Goal: Task Accomplishment & Management: Manage account settings

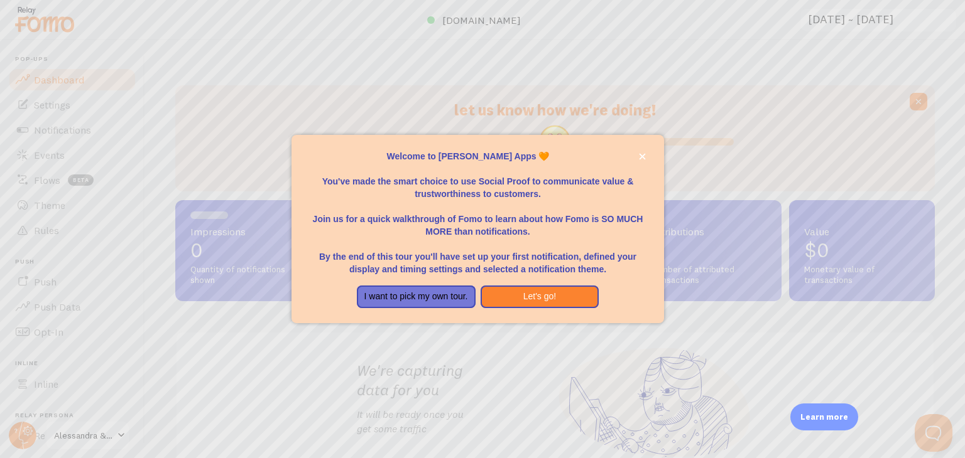
click at [661, 102] on div at bounding box center [482, 229] width 965 height 458
click at [543, 295] on button "Let's go!" at bounding box center [539, 297] width 119 height 23
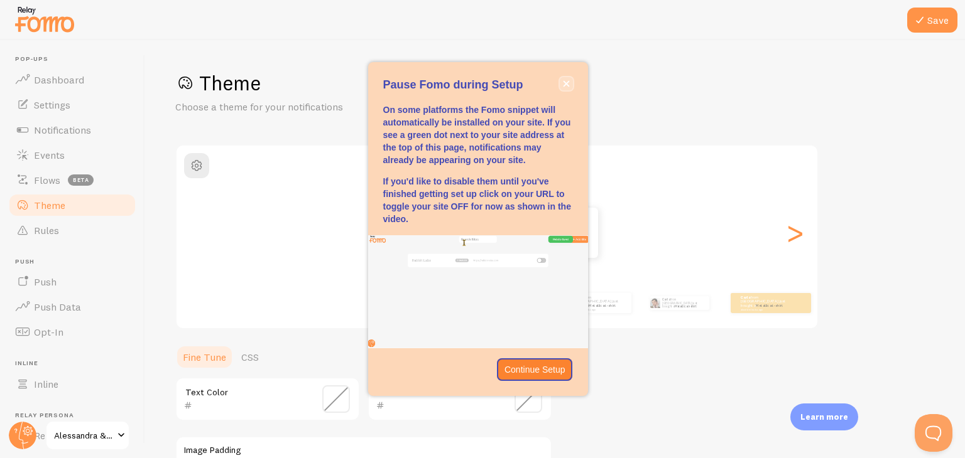
click at [565, 77] on button "close," at bounding box center [566, 83] width 13 height 13
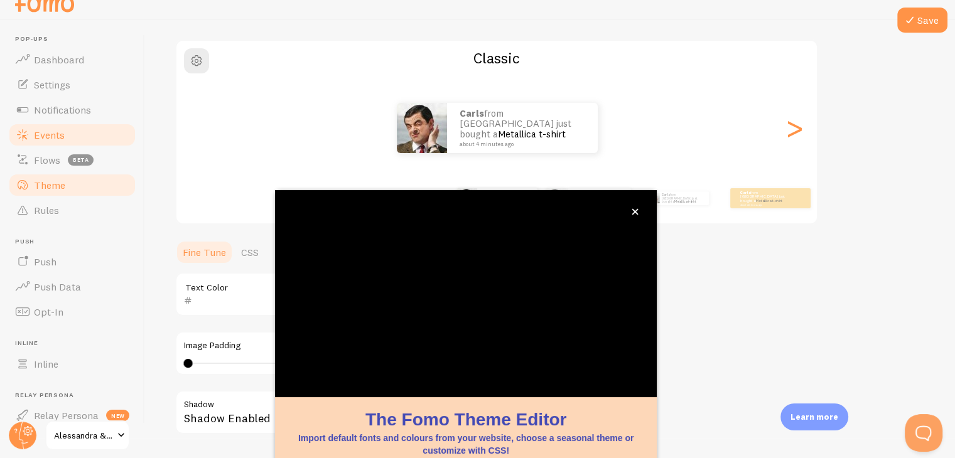
scroll to position [107, 0]
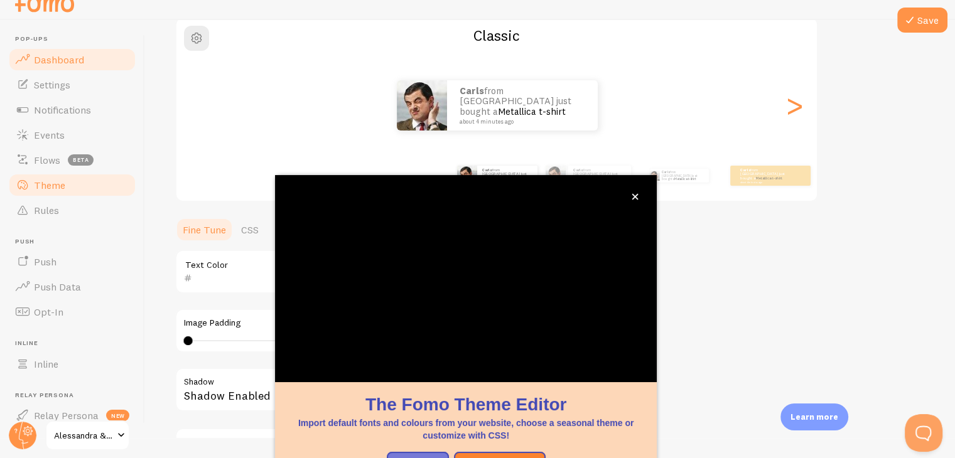
click at [74, 66] on link "Dashboard" at bounding box center [72, 59] width 129 height 25
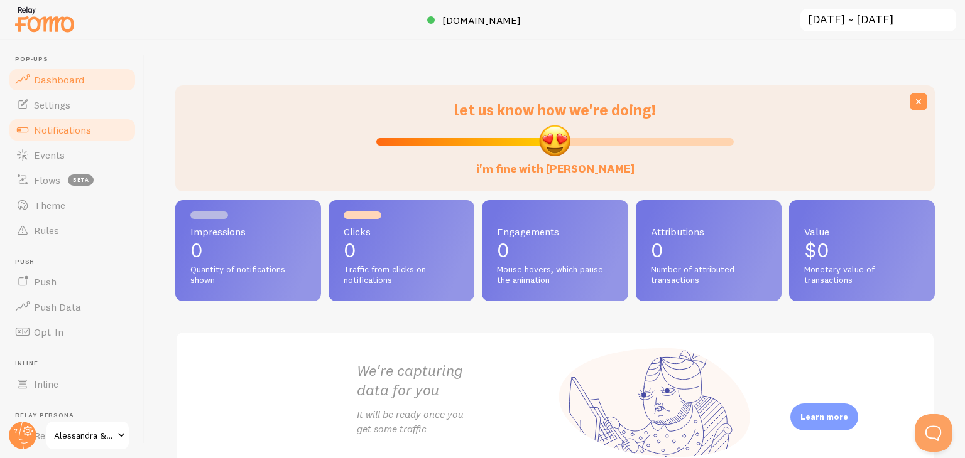
click at [100, 131] on link "Notifications" at bounding box center [72, 129] width 129 height 25
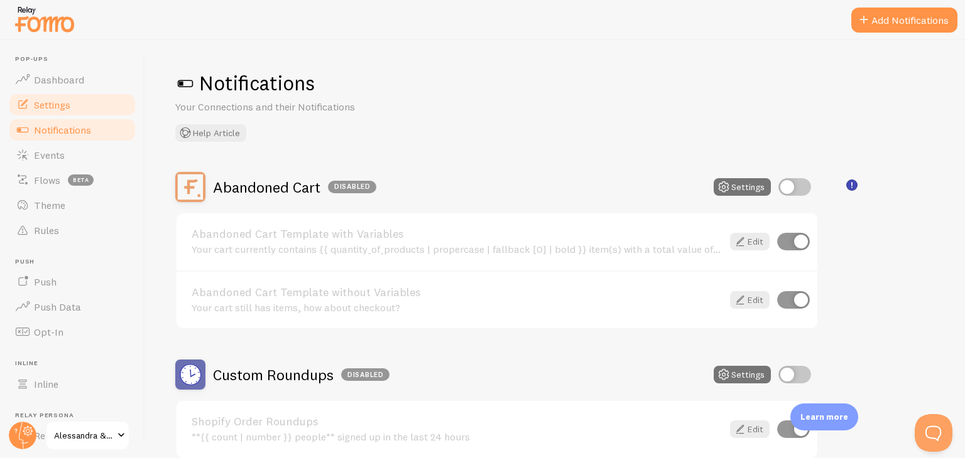
click at [105, 102] on link "Settings" at bounding box center [72, 104] width 129 height 25
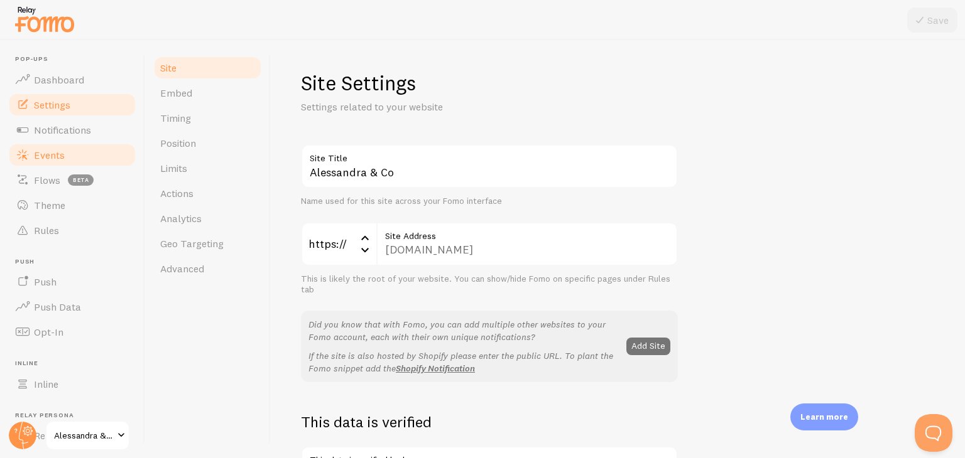
click at [88, 146] on link "Events" at bounding box center [72, 155] width 129 height 25
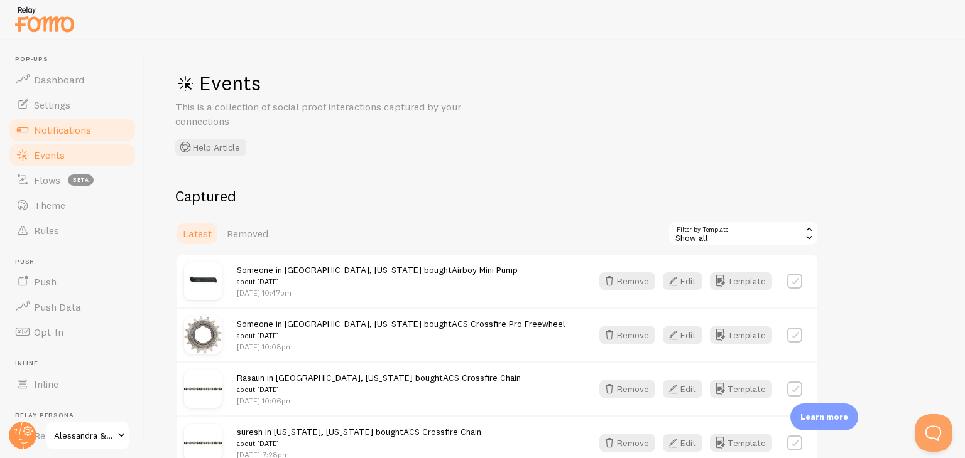
click at [89, 124] on span "Notifications" at bounding box center [62, 130] width 57 height 13
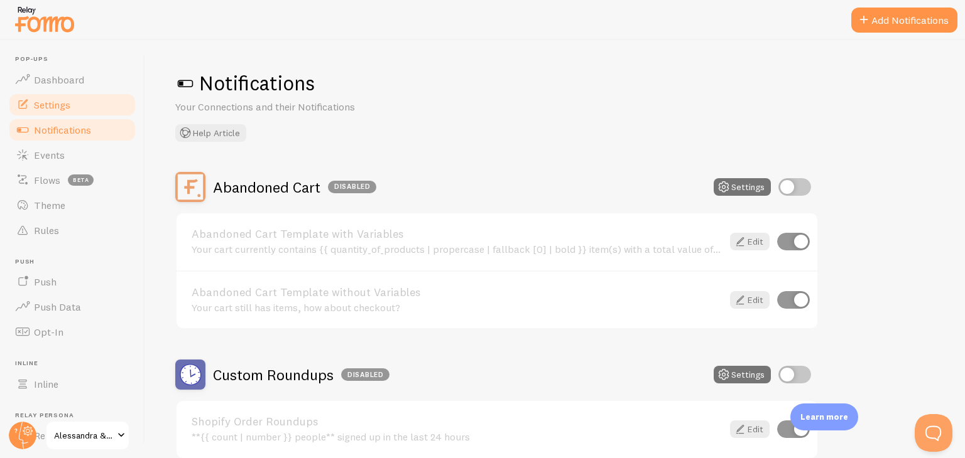
click at [104, 102] on link "Settings" at bounding box center [72, 104] width 129 height 25
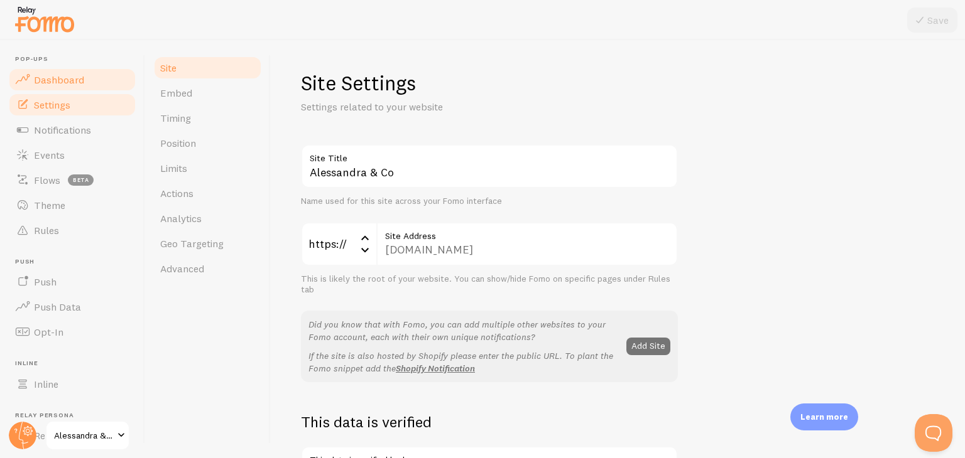
click at [85, 80] on link "Dashboard" at bounding box center [72, 79] width 129 height 25
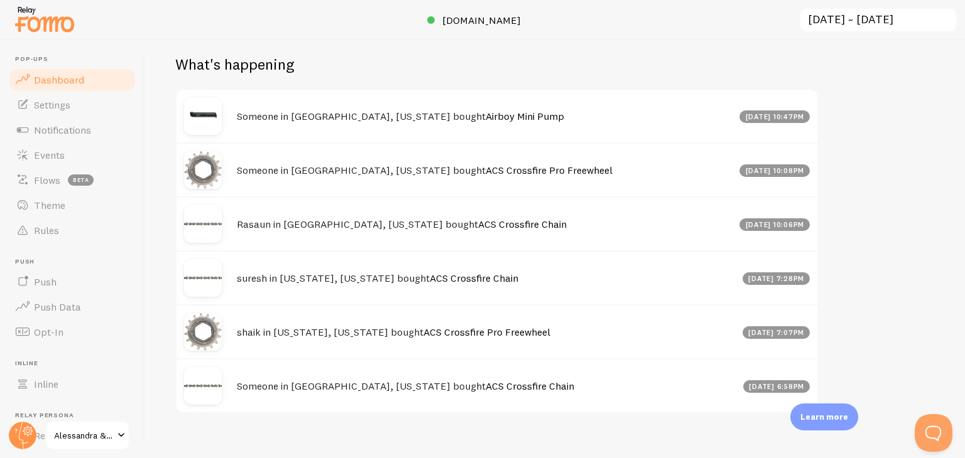
scroll to position [559, 0]
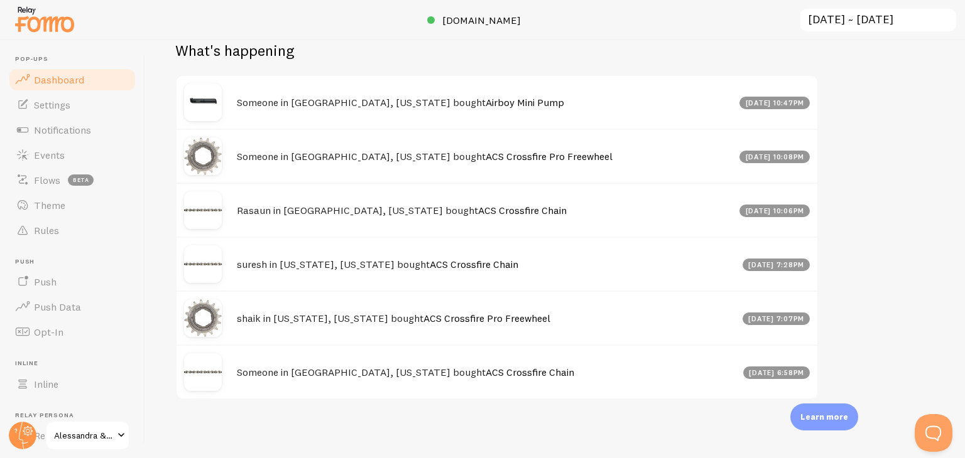
drag, startPoint x: 964, startPoint y: 165, endPoint x: 961, endPoint y: 487, distance: 322.8
click at [961, 458] on html "Pop-ups Dashboard Settings Notifications Events Flows beta Theme Rules [GEOGRAP…" at bounding box center [482, 229] width 965 height 458
click at [463, 90] on div "Someone in [GEOGRAPHIC_DATA], [US_STATE] bought Airboy Mini Pump [DATE] 10:47pm" at bounding box center [496, 102] width 641 height 53
drag, startPoint x: 799, startPoint y: 102, endPoint x: 487, endPoint y: 114, distance: 313.0
click at [799, 105] on div "[DATE] 10:47pm" at bounding box center [774, 103] width 70 height 13
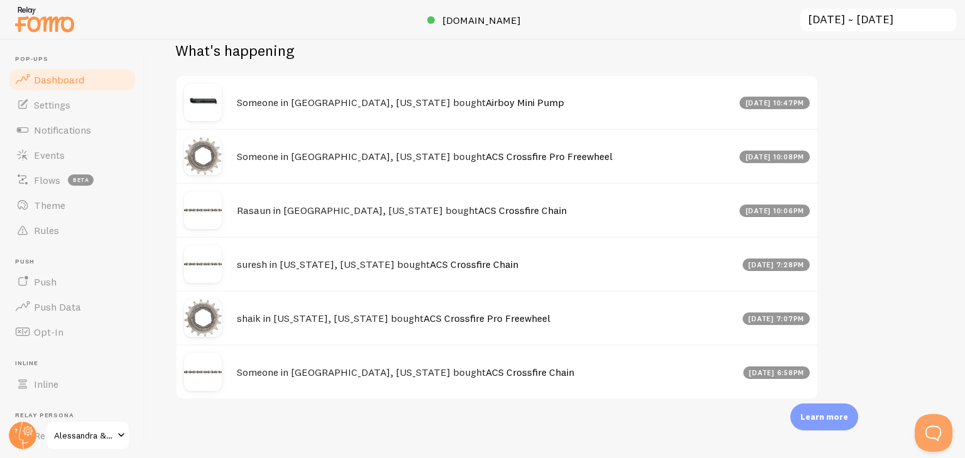
click at [206, 95] on img at bounding box center [203, 103] width 38 height 38
click at [95, 85] on link "Dashboard" at bounding box center [72, 79] width 129 height 25
click at [70, 99] on span "Settings" at bounding box center [52, 105] width 36 height 13
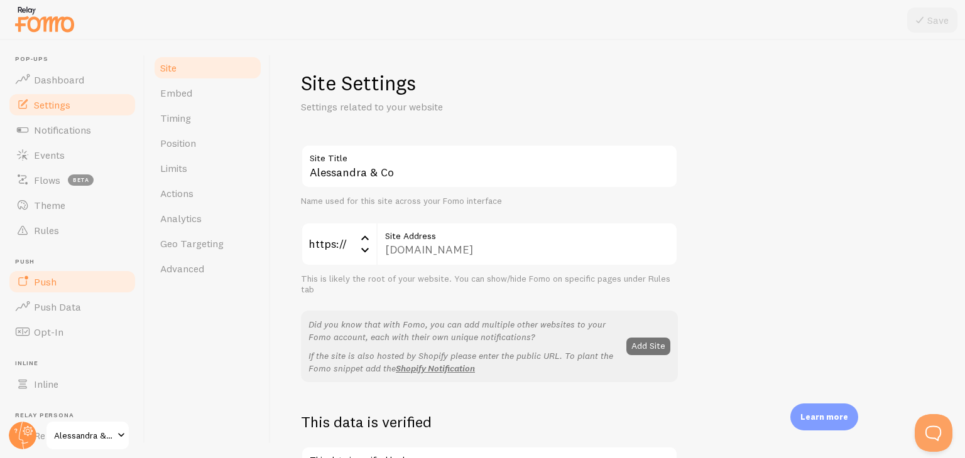
click at [60, 287] on link "Push" at bounding box center [72, 281] width 129 height 25
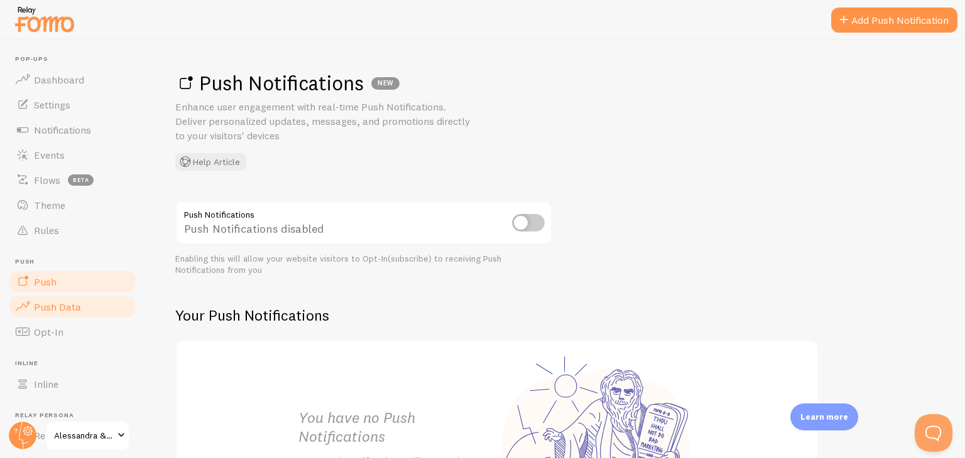
click at [92, 312] on link "Push Data" at bounding box center [72, 307] width 129 height 25
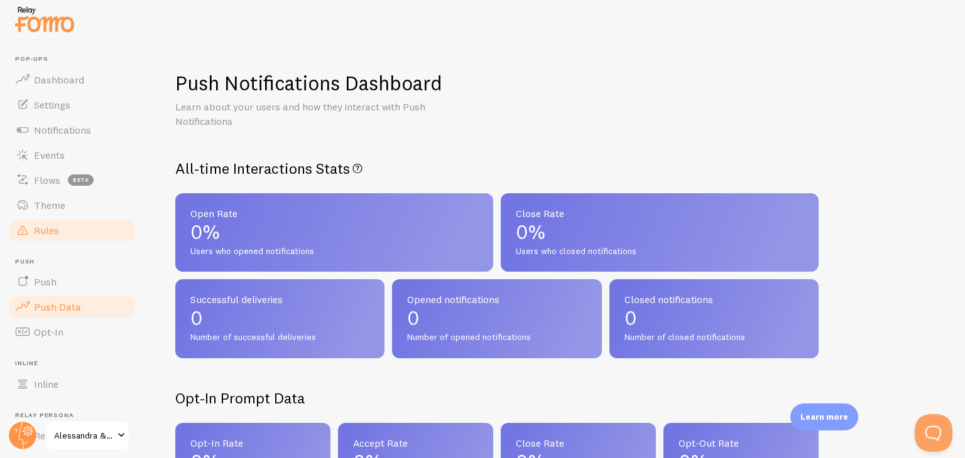
click at [95, 220] on link "Rules" at bounding box center [72, 230] width 129 height 25
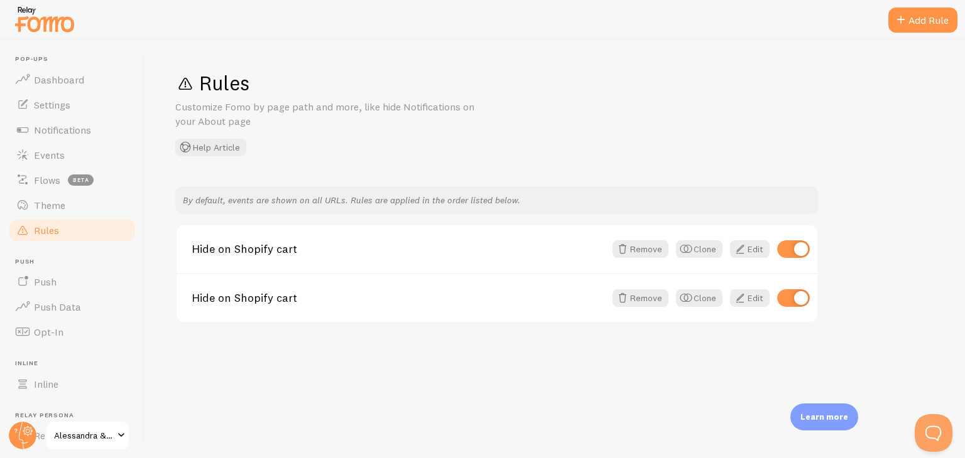
click at [88, 222] on link "Rules" at bounding box center [72, 230] width 129 height 25
click at [109, 194] on link "Theme" at bounding box center [72, 205] width 129 height 25
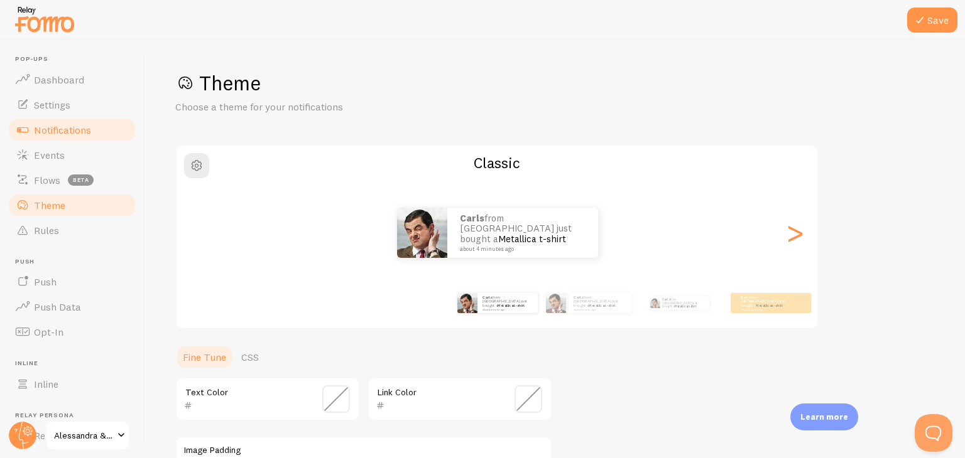
click at [99, 141] on link "Notifications" at bounding box center [72, 129] width 129 height 25
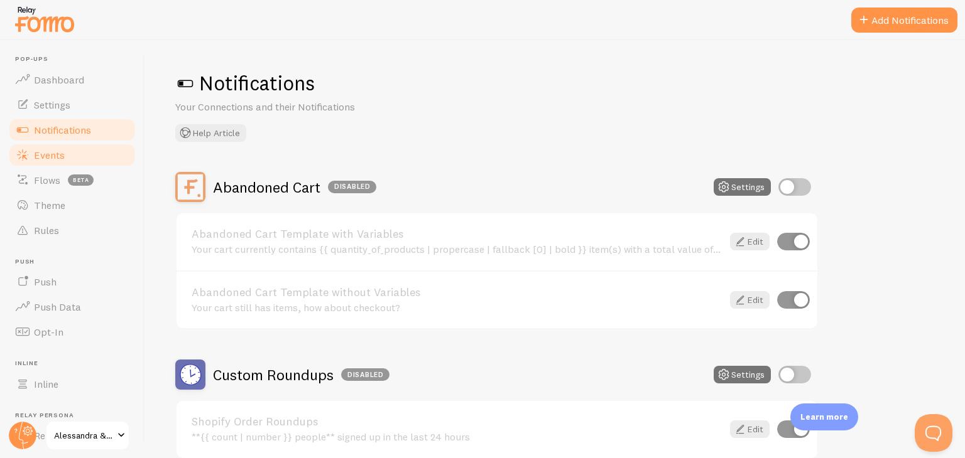
click at [95, 161] on link "Events" at bounding box center [72, 155] width 129 height 25
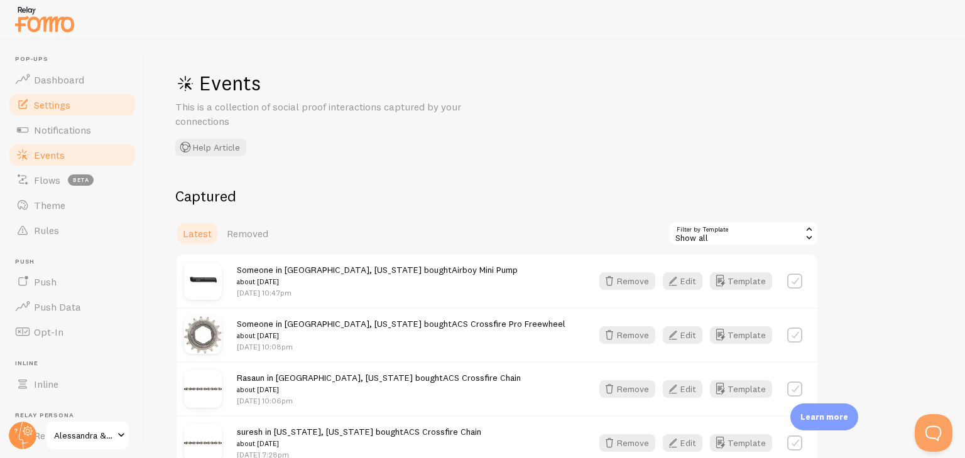
click at [119, 101] on link "Settings" at bounding box center [72, 104] width 129 height 25
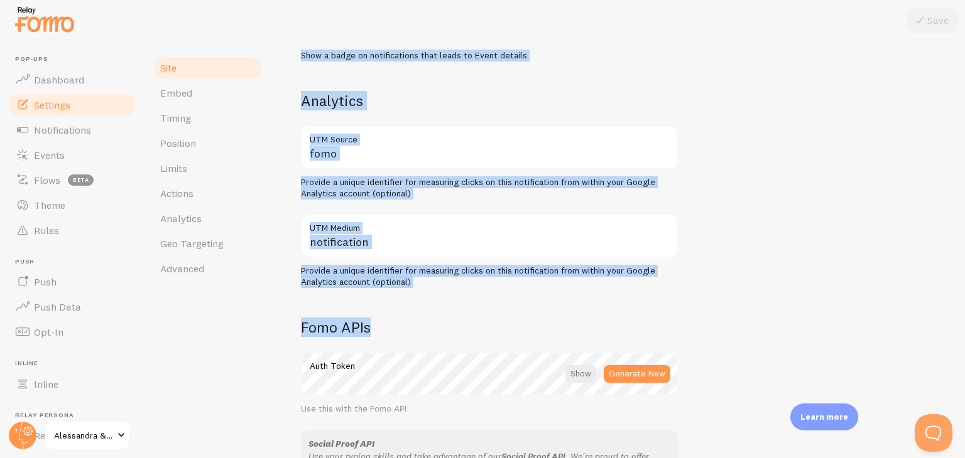
scroll to position [481, 0]
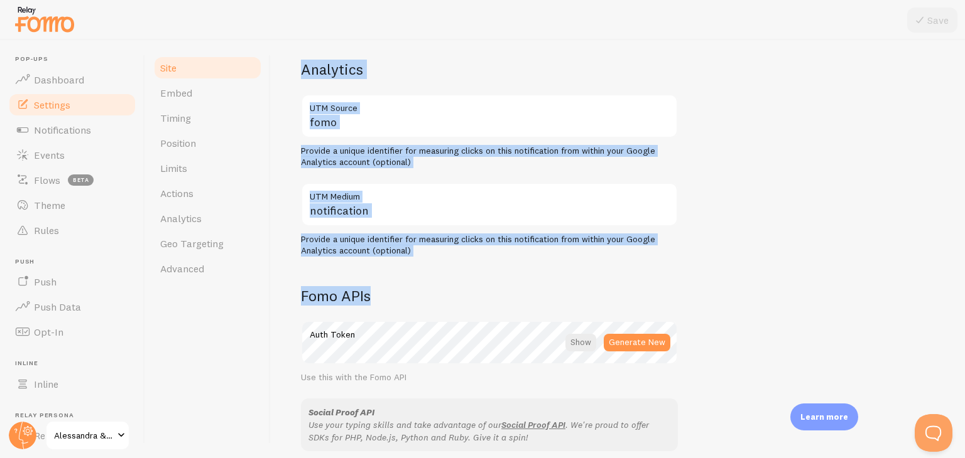
drag, startPoint x: 964, startPoint y: 146, endPoint x: 945, endPoint y: 312, distance: 166.8
click at [945, 312] on div "Site Settings Settings related to your website Alessandra & Co Site Title Name …" at bounding box center [618, 249] width 694 height 418
click at [862, 252] on div "[PERSON_NAME] & Co Site Title Name used for this site across your Fomo interfac…" at bounding box center [618, 88] width 634 height 850
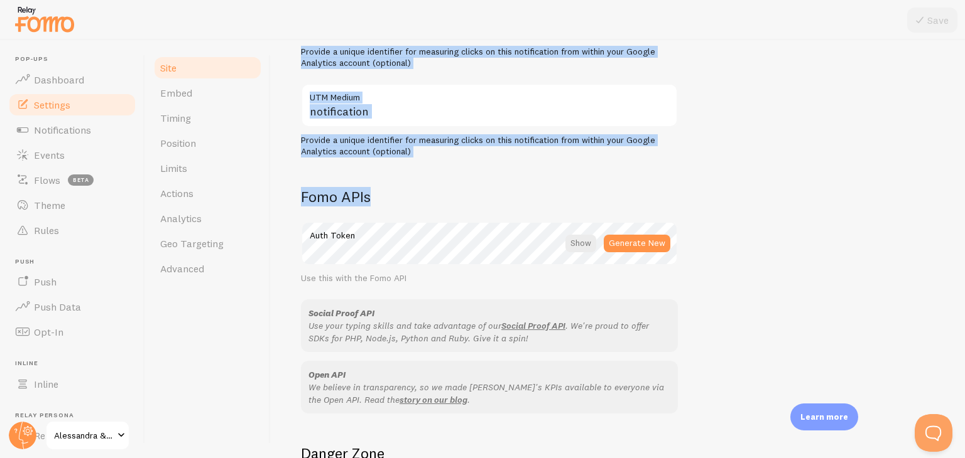
scroll to position [726, 0]
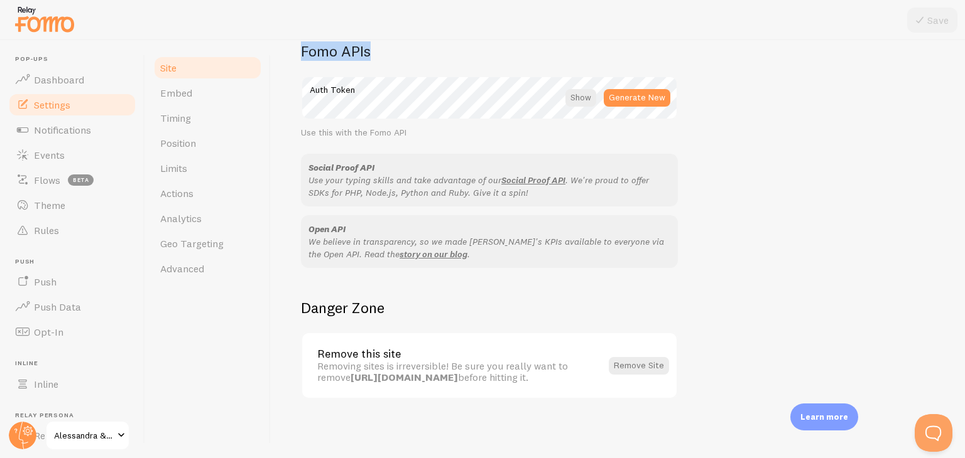
drag, startPoint x: 964, startPoint y: 265, endPoint x: 948, endPoint y: 352, distance: 88.8
click at [948, 352] on div "Site Settings Settings related to your website Alessandra & Co Site Title Name …" at bounding box center [618, 249] width 694 height 418
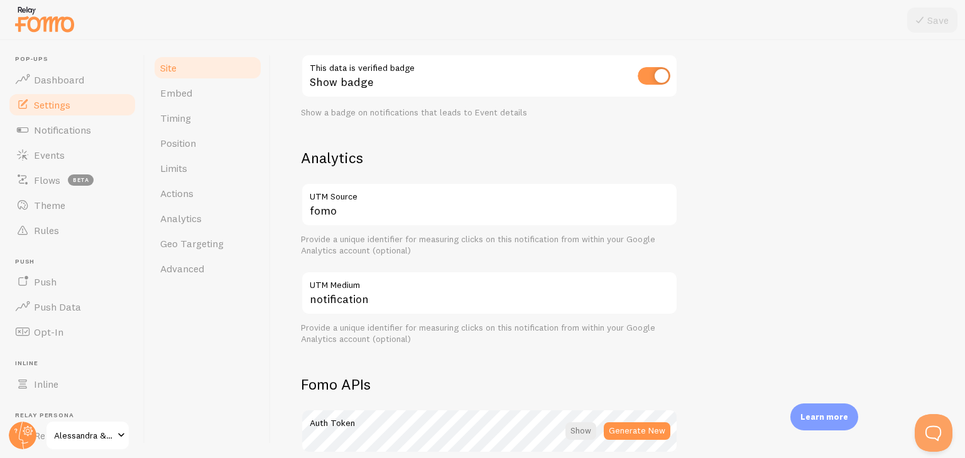
scroll to position [375, 0]
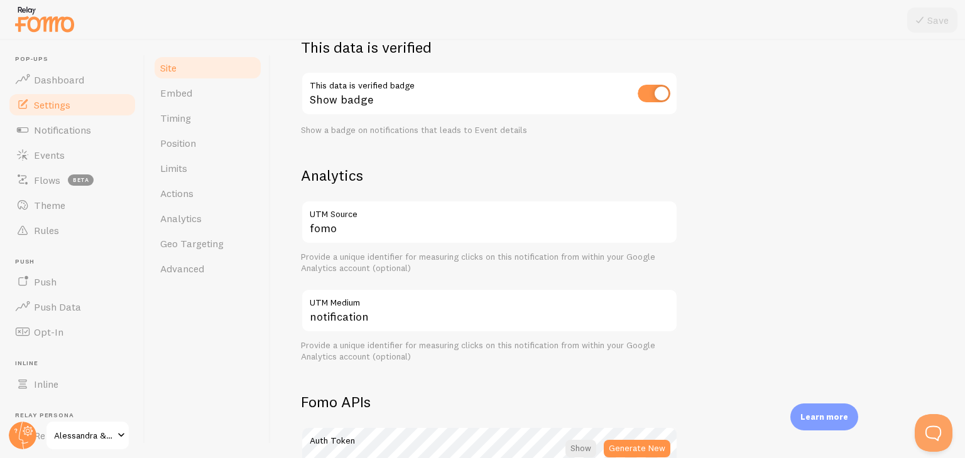
drag, startPoint x: 964, startPoint y: 355, endPoint x: 964, endPoint y: 234, distance: 121.2
click at [964, 234] on div "Site Settings Settings related to your website Alessandra & Co Site Title Name …" at bounding box center [618, 249] width 694 height 418
click at [929, 247] on div "Site Settings Settings related to your website Alessandra & Co Site Title Name …" at bounding box center [618, 249] width 694 height 418
click at [964, 221] on div "Site Settings Settings related to your website Alessandra & Co Site Title Name …" at bounding box center [618, 249] width 694 height 418
click at [252, 85] on link "Embed" at bounding box center [208, 92] width 110 height 25
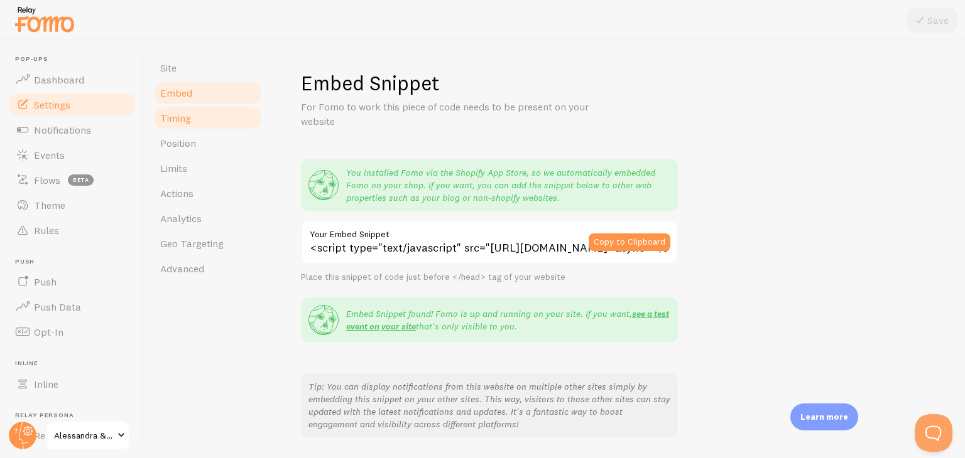
click at [196, 121] on link "Timing" at bounding box center [208, 117] width 110 height 25
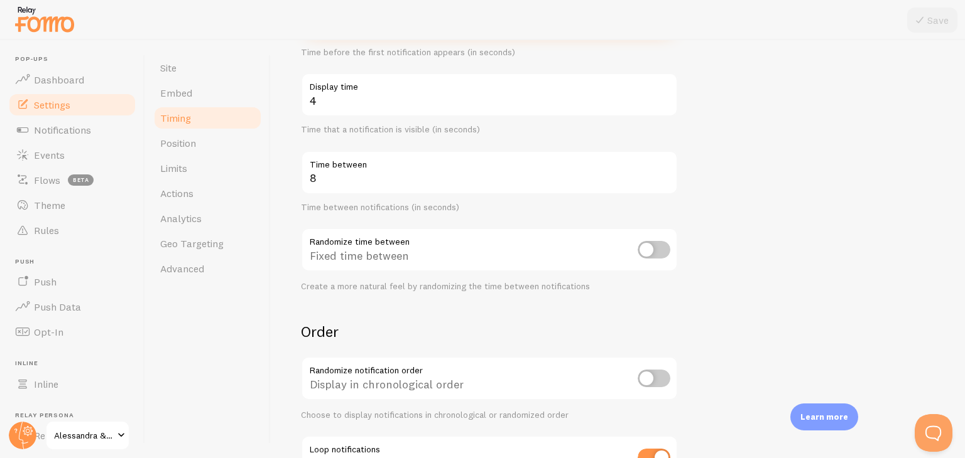
scroll to position [166, 0]
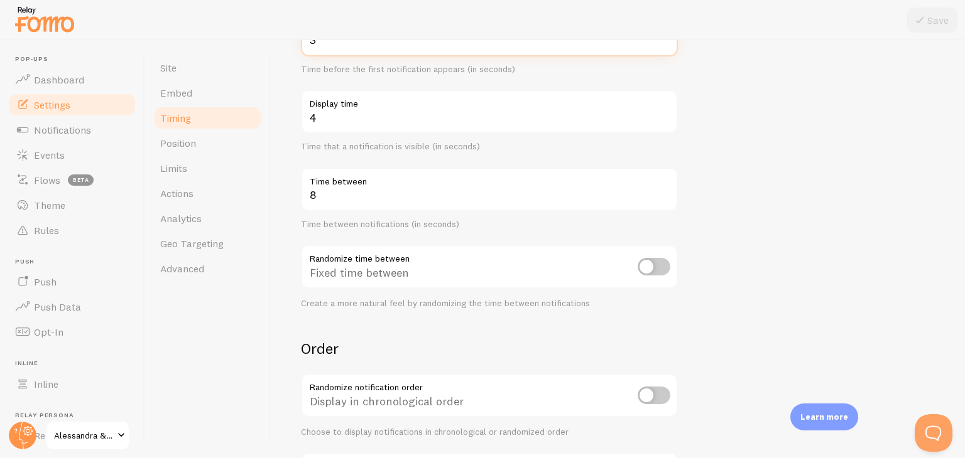
drag, startPoint x: 964, startPoint y: 219, endPoint x: 964, endPoint y: 313, distance: 93.6
click at [964, 313] on div "Timing Settings Configure notification timing intervals Delay 3 Initial delay (…" at bounding box center [618, 249] width 694 height 418
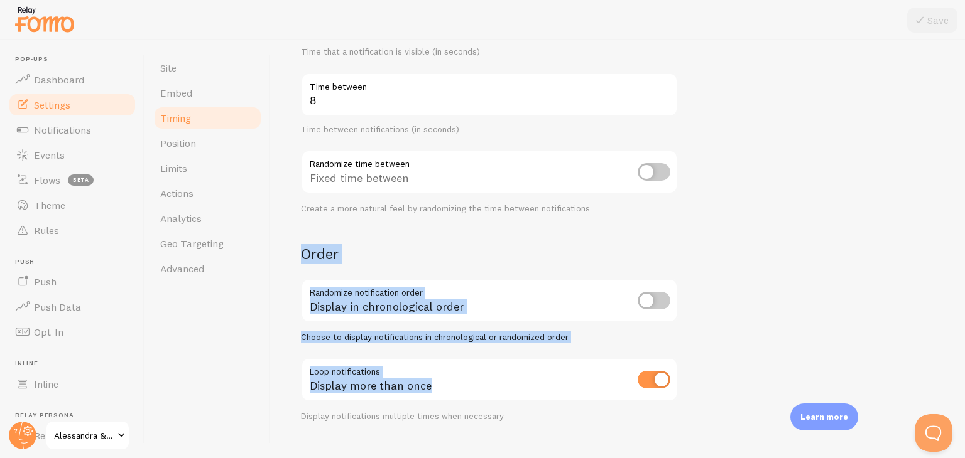
scroll to position [284, 0]
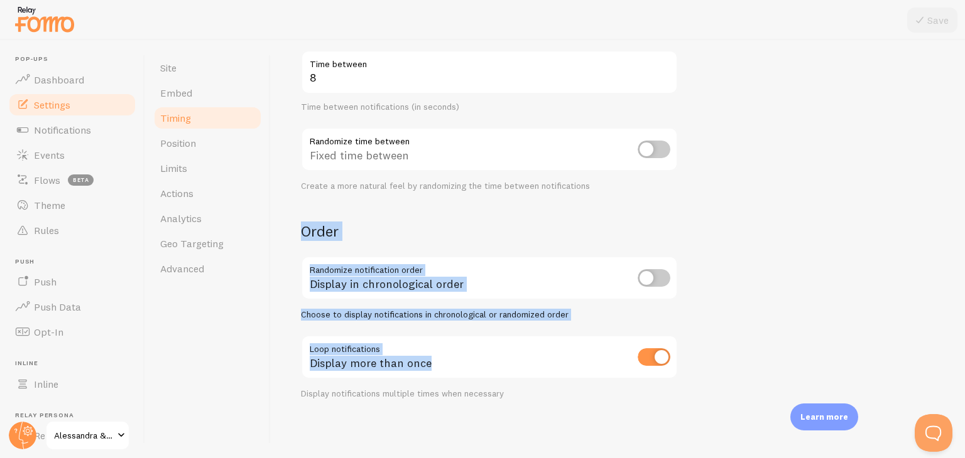
drag, startPoint x: 964, startPoint y: 295, endPoint x: 961, endPoint y: 367, distance: 71.7
click at [961, 367] on div "Timing Settings Configure notification timing intervals Delay 3 Initial delay (…" at bounding box center [618, 249] width 694 height 418
click at [909, 375] on form "Delay 3 Initial delay (seconds) Time before the first notification appears (in …" at bounding box center [618, 130] width 634 height 539
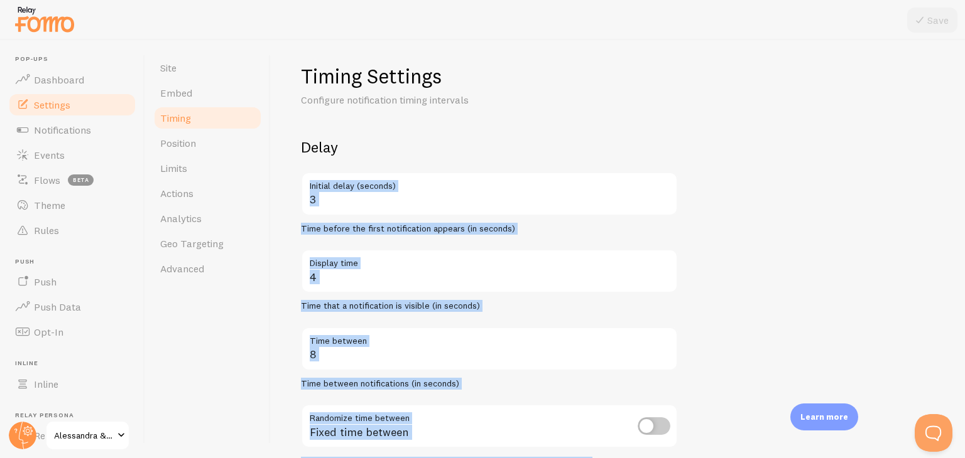
scroll to position [3, 0]
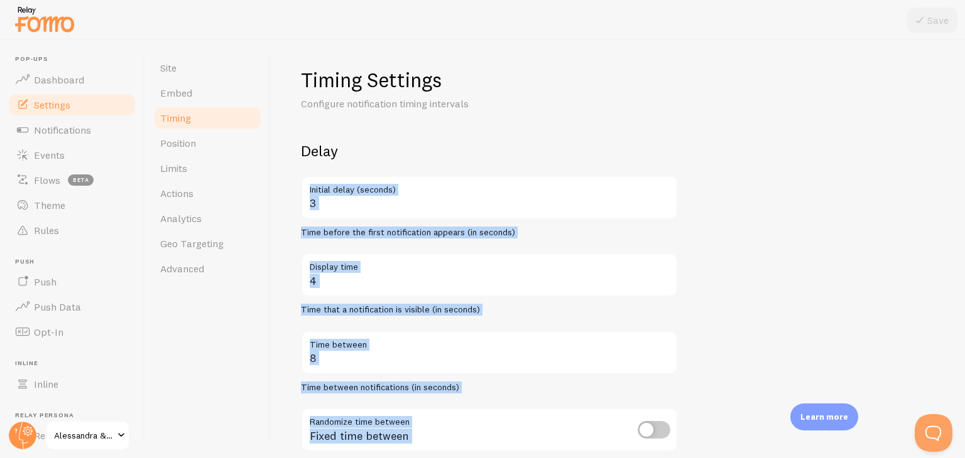
drag, startPoint x: 964, startPoint y: 370, endPoint x: 964, endPoint y: 212, distance: 157.6
click at [964, 212] on div "Timing Settings Configure notification timing intervals Delay 3 Initial delay (…" at bounding box center [618, 249] width 694 height 418
click at [871, 266] on form "Delay 3 Initial delay (seconds) Time before the first notification appears (in …" at bounding box center [618, 410] width 634 height 539
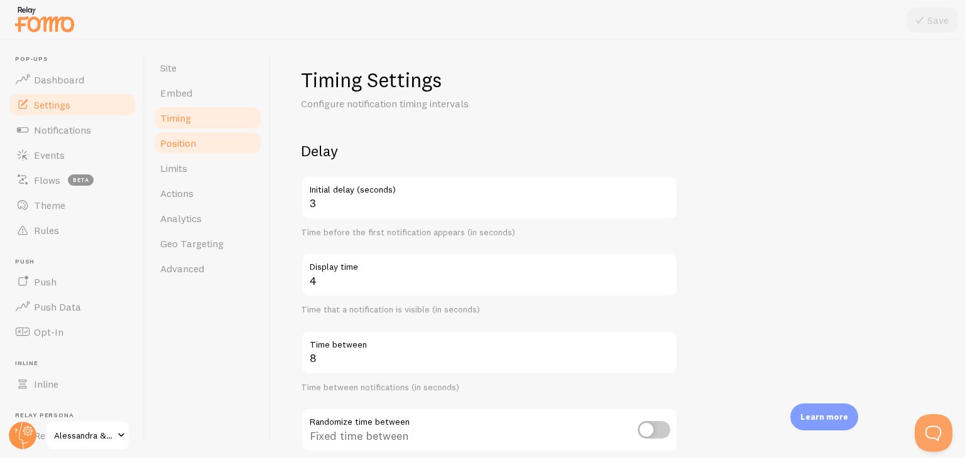
click at [258, 141] on link "Position" at bounding box center [208, 143] width 110 height 25
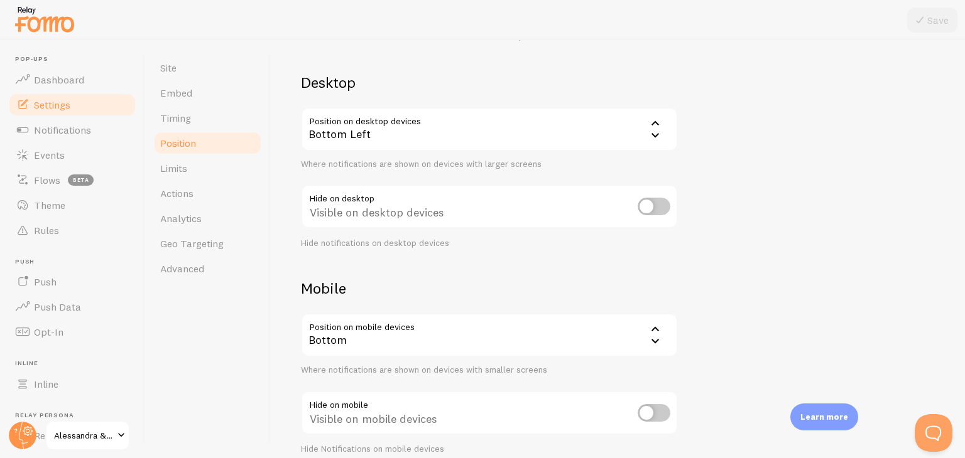
scroll to position [127, 0]
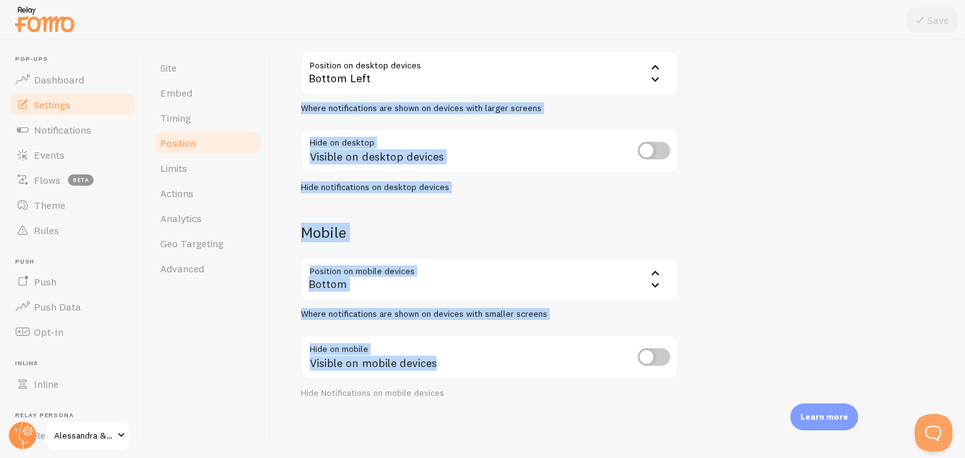
drag, startPoint x: 964, startPoint y: 197, endPoint x: 964, endPoint y: 369, distance: 172.1
click at [964, 369] on div "Devices & Position Placement of notifications on mobile and desktop devices Des…" at bounding box center [618, 249] width 694 height 418
click at [212, 186] on link "Actions" at bounding box center [208, 193] width 110 height 25
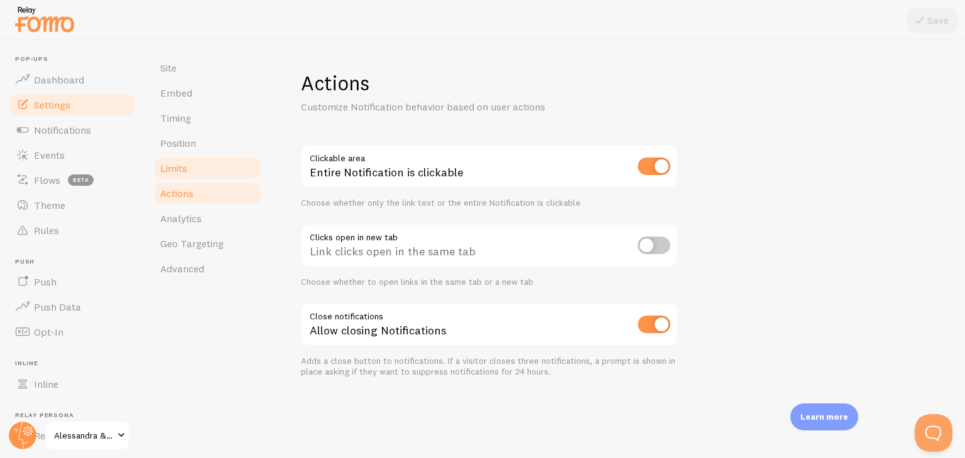
click at [217, 165] on link "Limits" at bounding box center [208, 168] width 110 height 25
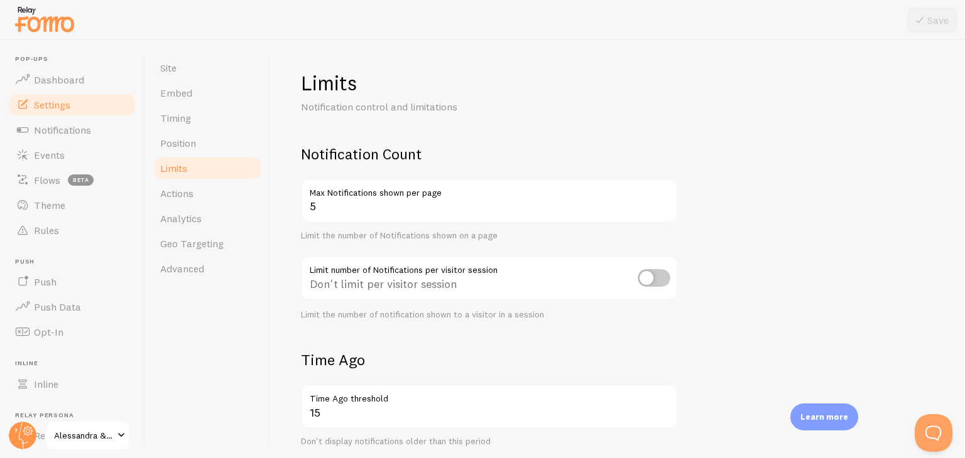
scroll to position [355, 0]
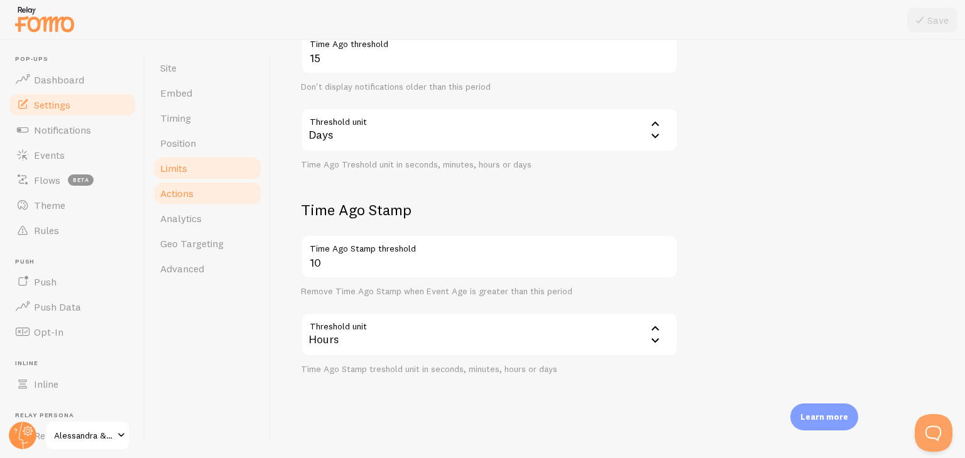
click at [239, 190] on link "Actions" at bounding box center [208, 193] width 110 height 25
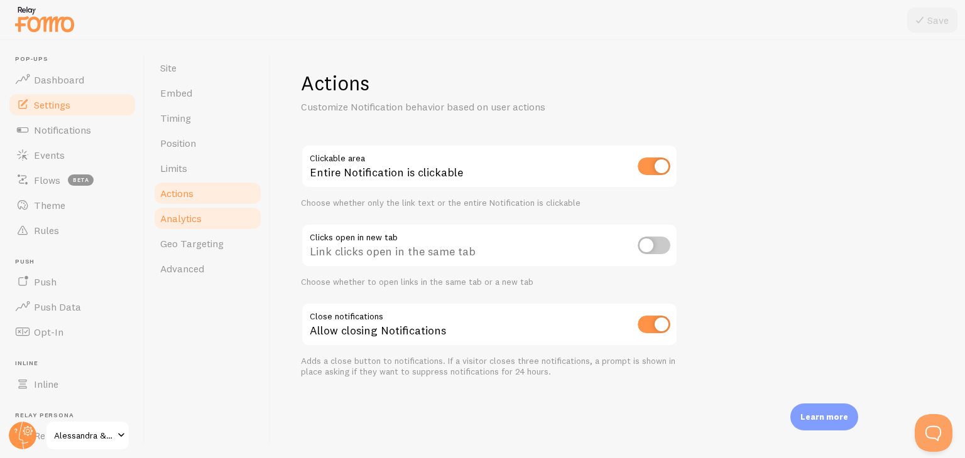
click at [228, 227] on link "Analytics" at bounding box center [208, 218] width 110 height 25
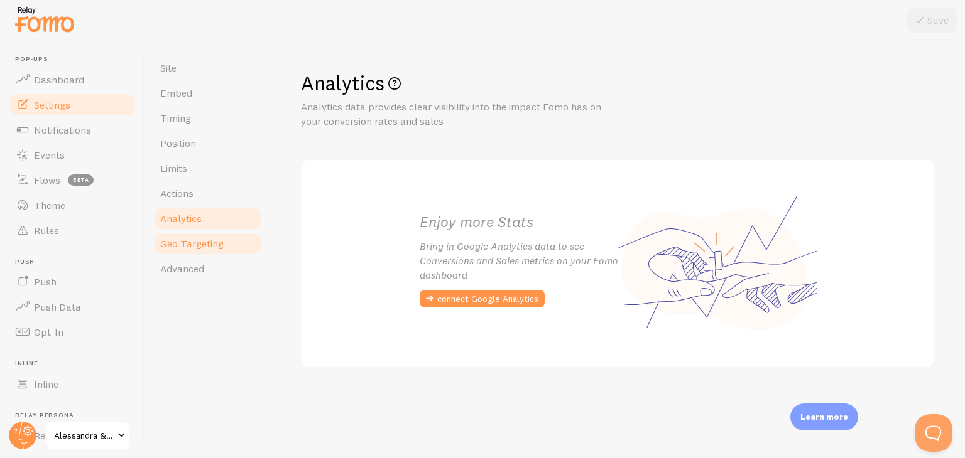
click at [221, 249] on span "Geo Targeting" at bounding box center [191, 243] width 63 height 13
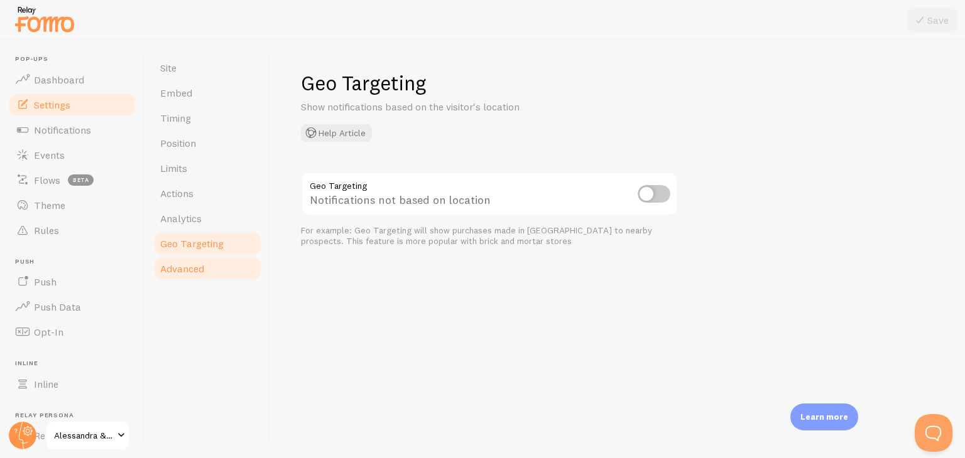
click at [206, 273] on link "Advanced" at bounding box center [208, 268] width 110 height 25
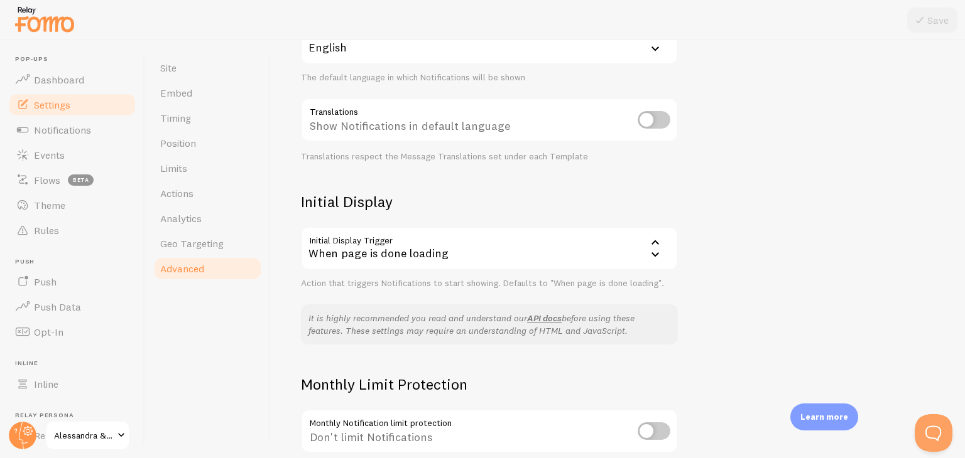
scroll to position [269, 0]
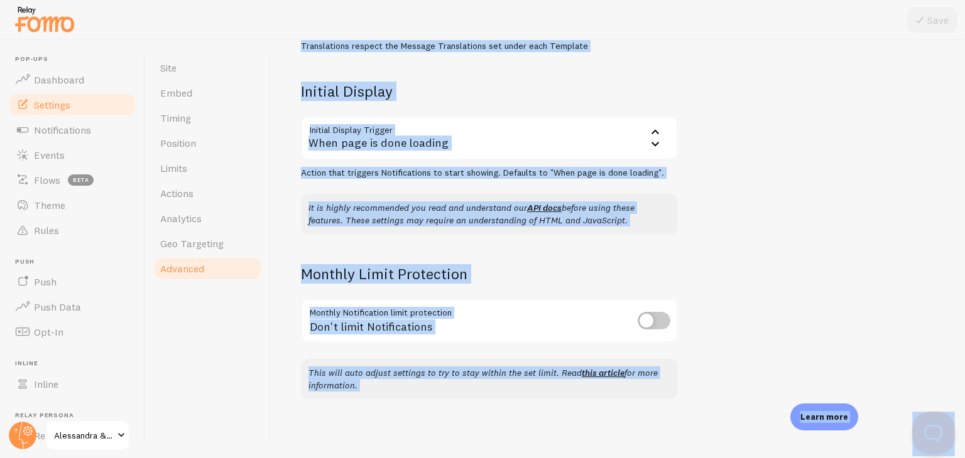
drag, startPoint x: 1876, startPoint y: 643, endPoint x: 943, endPoint y: 417, distance: 959.5
click at [908, 337] on div "Advanced Advanced options Language & Translations Help Article Language en Engl…" at bounding box center [618, 249] width 694 height 418
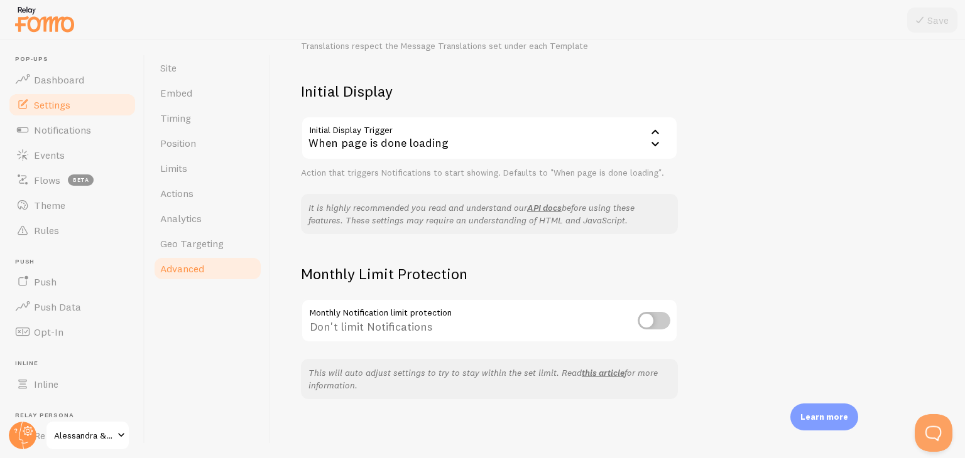
click at [82, 99] on link "Settings" at bounding box center [72, 104] width 129 height 25
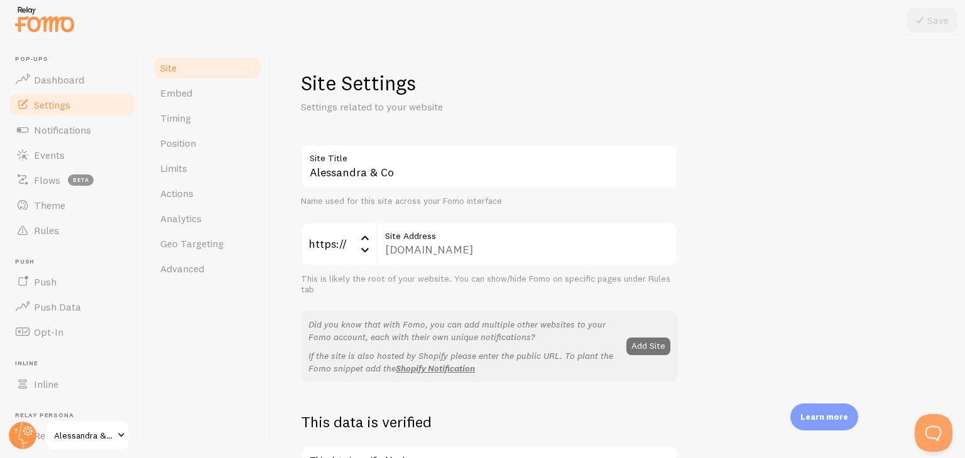
click at [198, 64] on link "Site" at bounding box center [208, 67] width 110 height 25
click at [211, 87] on link "Embed" at bounding box center [208, 92] width 110 height 25
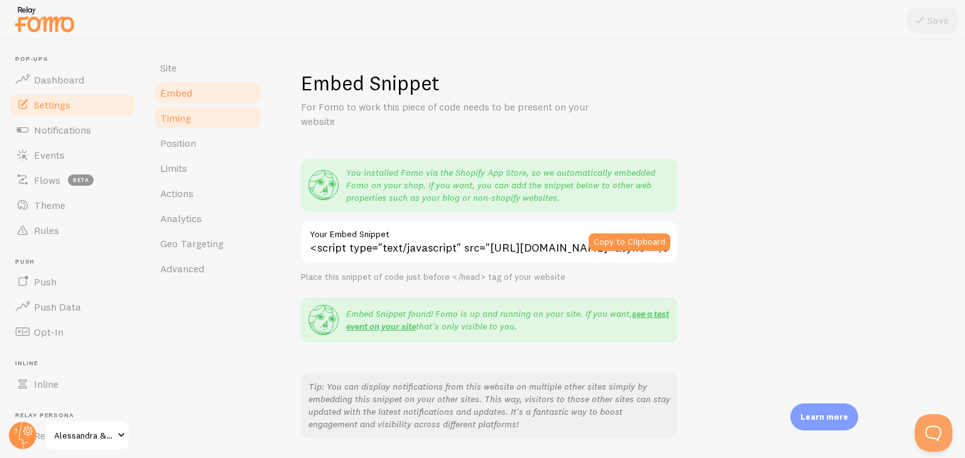
click at [213, 124] on link "Timing" at bounding box center [208, 117] width 110 height 25
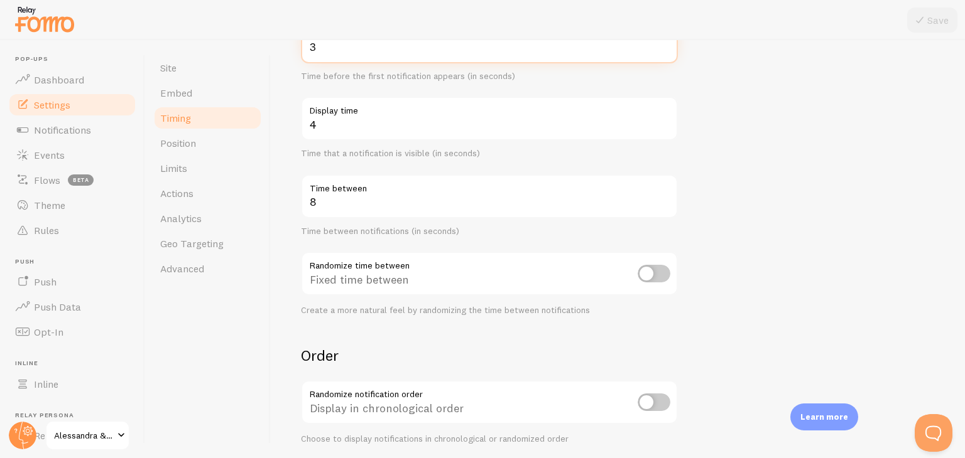
scroll to position [162, 0]
drag, startPoint x: 964, startPoint y: 197, endPoint x: 964, endPoint y: 288, distance: 91.1
click at [964, 288] on div "Timing Settings Configure notification timing intervals Delay 3 Initial delay (…" at bounding box center [618, 249] width 694 height 418
click at [872, 302] on form "Delay 3 Initial delay (seconds) Time before the first notification appears (in …" at bounding box center [618, 251] width 634 height 539
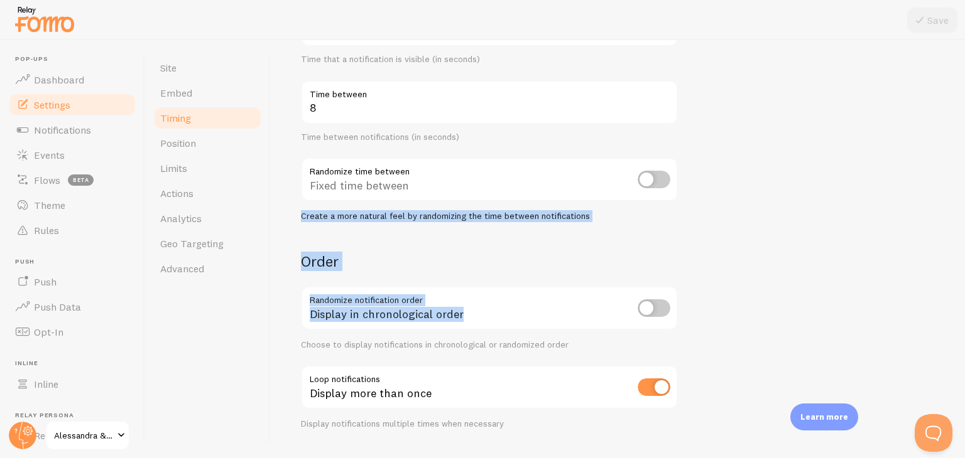
scroll to position [262, 0]
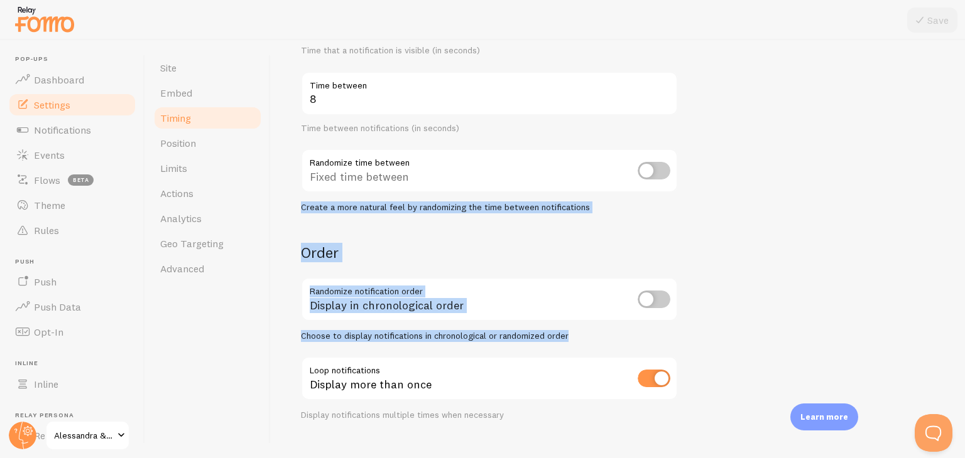
drag, startPoint x: 964, startPoint y: 273, endPoint x: 964, endPoint y: 330, distance: 56.5
click at [964, 330] on div "Timing Settings Configure notification timing intervals Delay 3 Initial delay (…" at bounding box center [618, 249] width 694 height 418
click at [857, 308] on form "Delay 3 Initial delay (seconds) Time before the first notification appears (in …" at bounding box center [618, 151] width 634 height 539
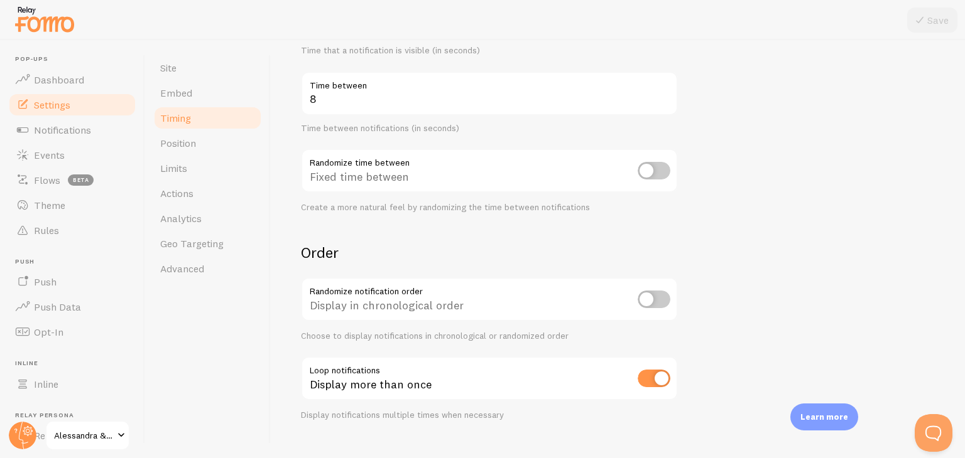
scroll to position [284, 0]
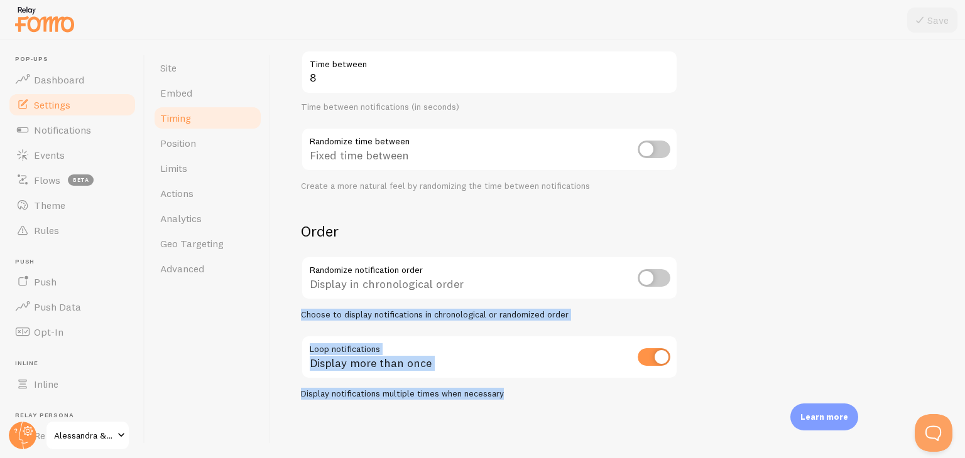
drag, startPoint x: 964, startPoint y: 300, endPoint x: 949, endPoint y: 382, distance: 83.5
click at [949, 382] on div "Timing Settings Configure notification timing intervals Delay 3 Initial delay (…" at bounding box center [618, 249] width 694 height 418
click at [856, 345] on form "Delay 3 Initial delay (seconds) Time before the first notification appears (in …" at bounding box center [618, 130] width 634 height 539
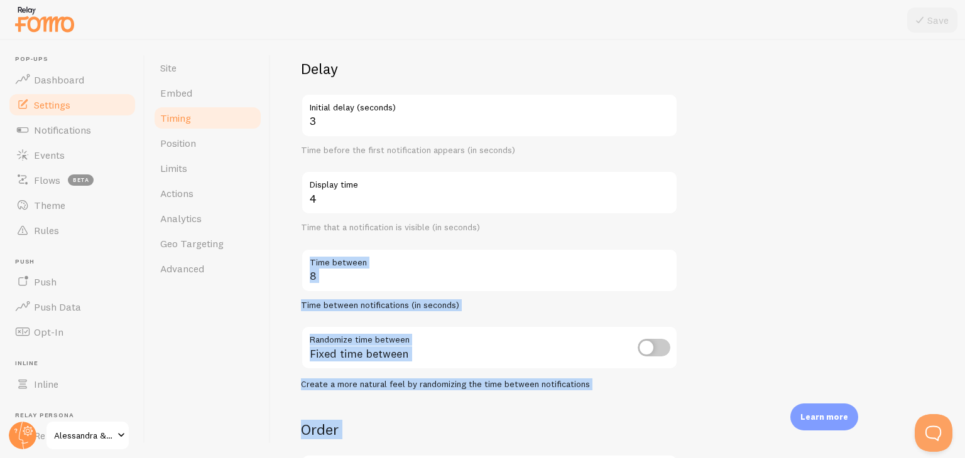
scroll to position [73, 0]
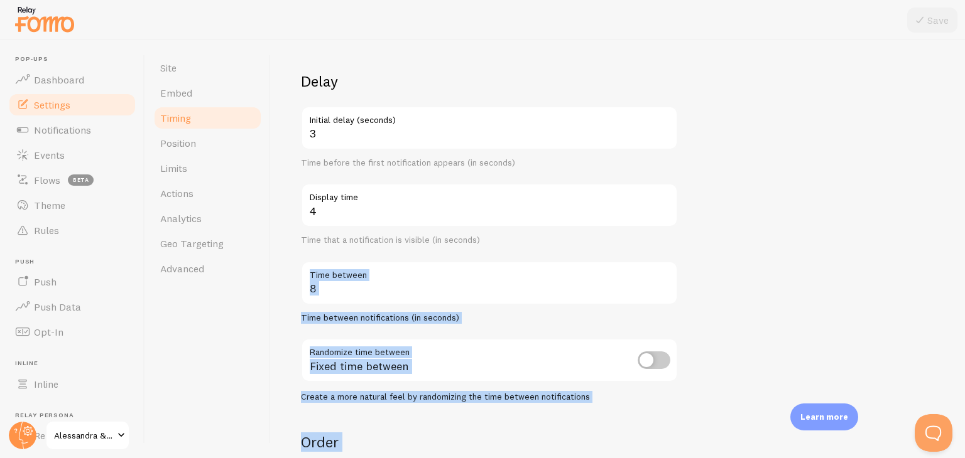
drag, startPoint x: 964, startPoint y: 363, endPoint x: 964, endPoint y: 244, distance: 118.7
click at [964, 244] on div "Timing Settings Configure notification timing intervals Delay 3 Initial delay (…" at bounding box center [618, 249] width 694 height 418
click at [222, 138] on link "Position" at bounding box center [208, 143] width 110 height 25
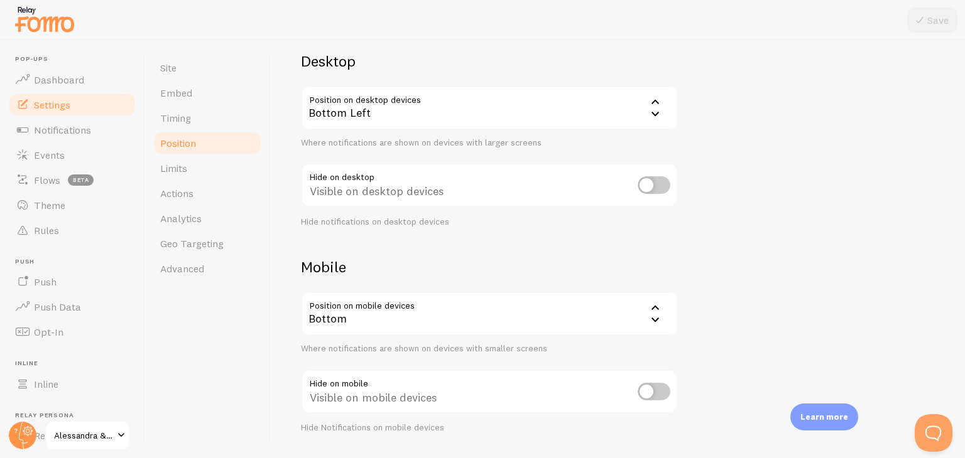
scroll to position [127, 0]
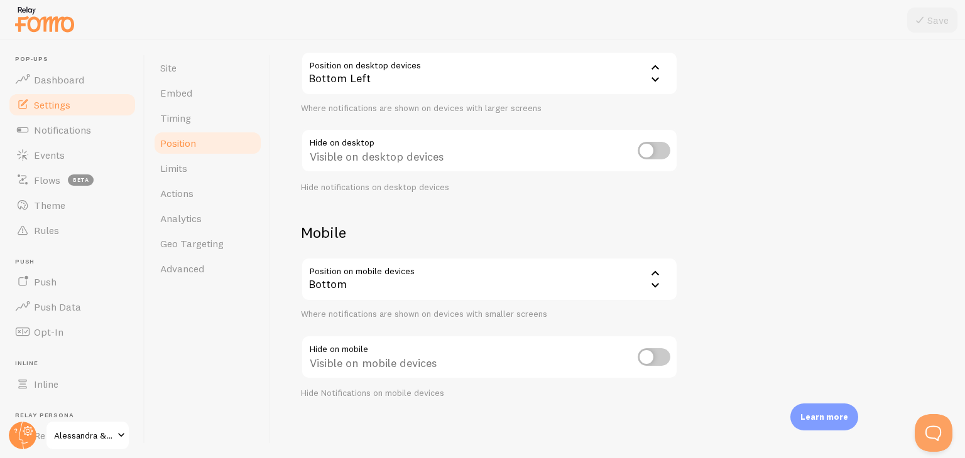
drag, startPoint x: 964, startPoint y: 142, endPoint x: 943, endPoint y: 256, distance: 115.6
click at [951, 256] on div "Devices & Position Placement of notifications on mobile and desktop devices Des…" at bounding box center [618, 249] width 694 height 418
click at [850, 254] on div "Devices & Position Placement of notifications on mobile and desktop devices Des…" at bounding box center [618, 171] width 634 height 457
click at [224, 156] on link "Limits" at bounding box center [208, 168] width 110 height 25
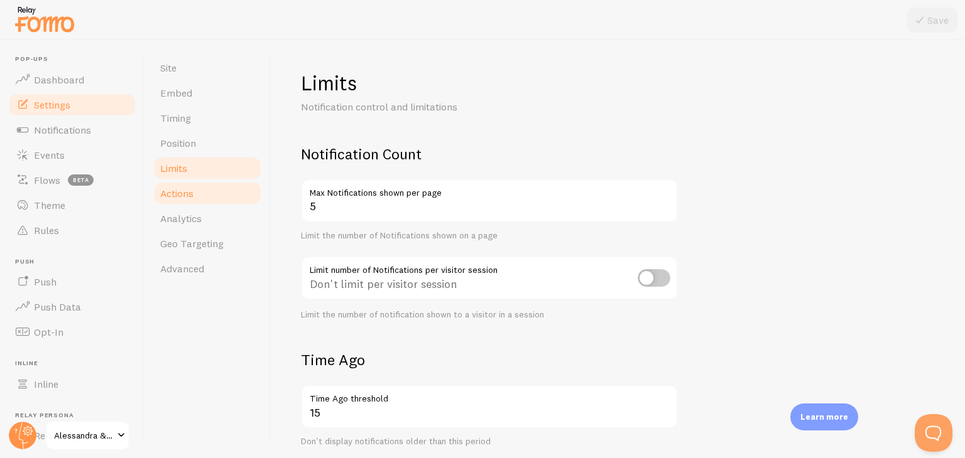
click at [216, 194] on link "Actions" at bounding box center [208, 193] width 110 height 25
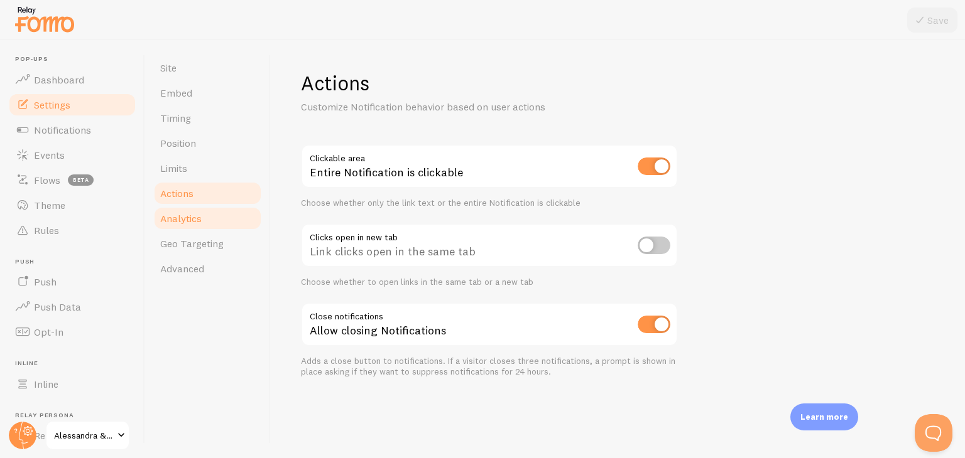
click at [214, 214] on link "Analytics" at bounding box center [208, 218] width 110 height 25
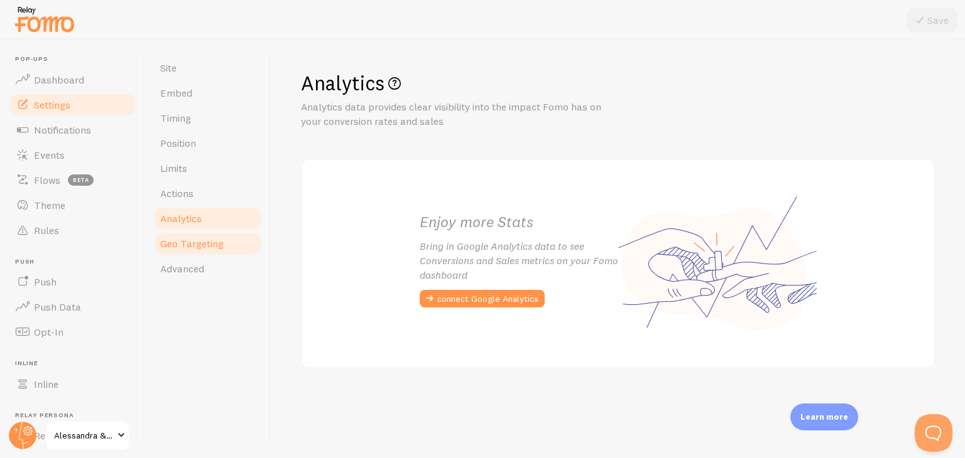
click at [213, 247] on span "Geo Targeting" at bounding box center [191, 243] width 63 height 13
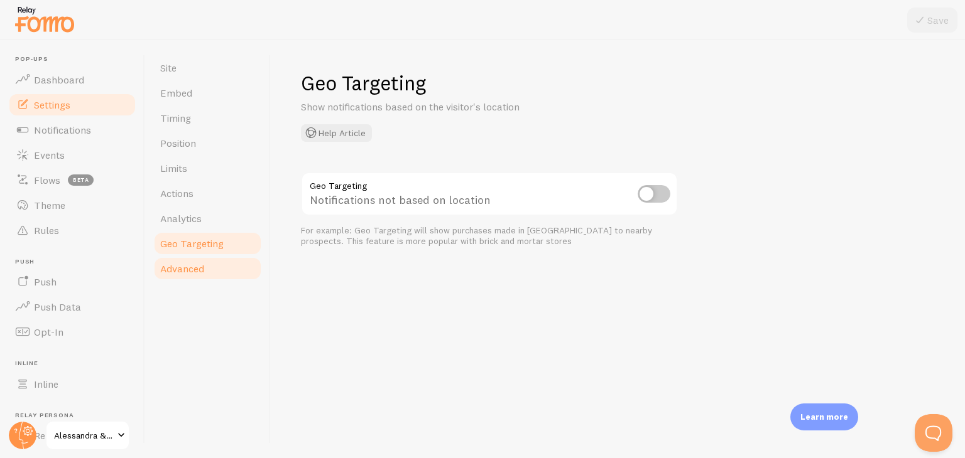
click at [207, 264] on link "Advanced" at bounding box center [208, 268] width 110 height 25
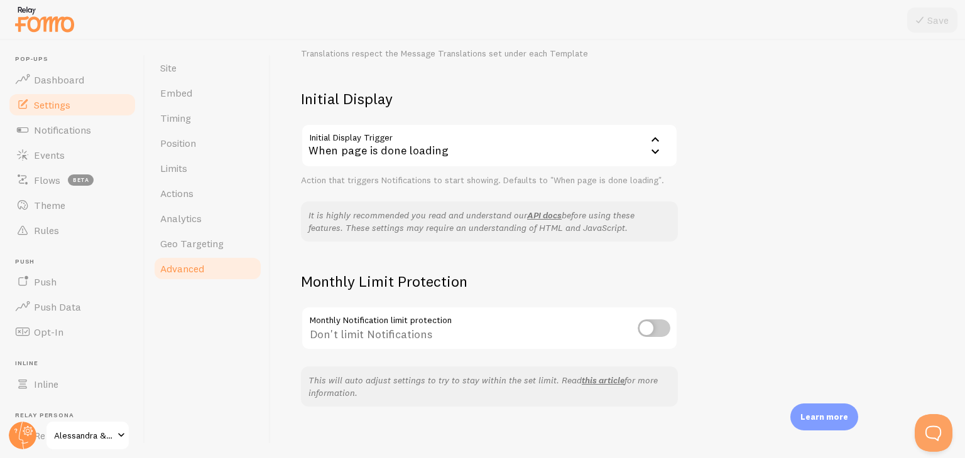
scroll to position [269, 0]
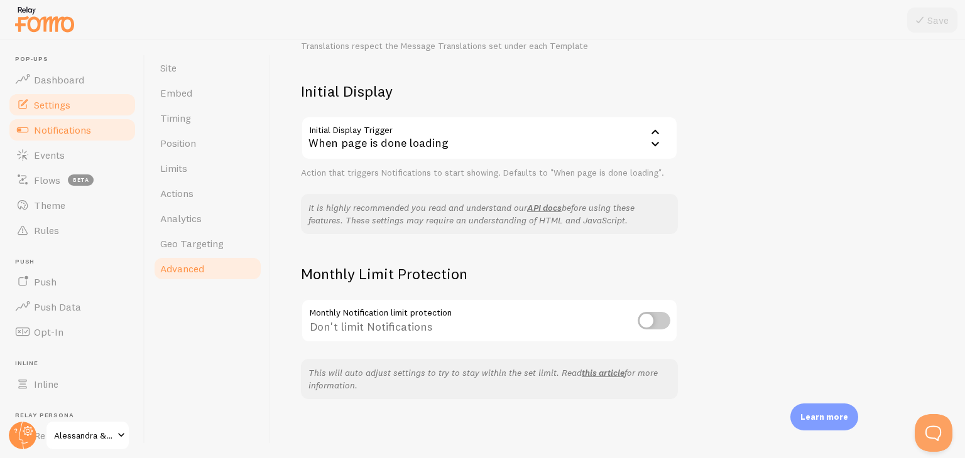
click at [65, 132] on span "Notifications" at bounding box center [62, 130] width 57 height 13
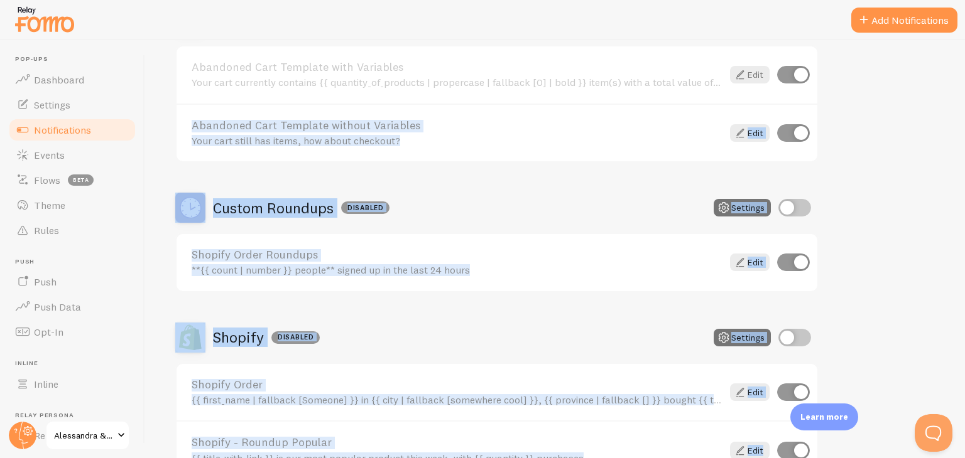
scroll to position [315, 0]
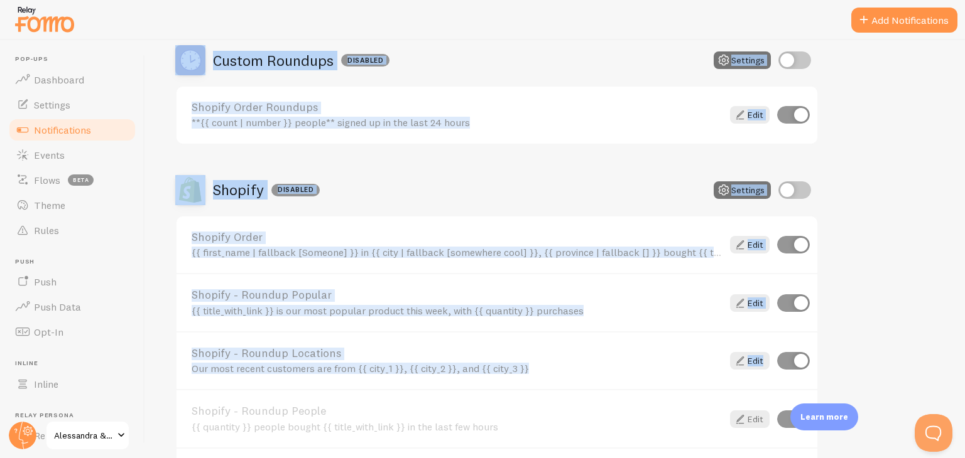
drag, startPoint x: 964, startPoint y: 227, endPoint x: 950, endPoint y: 377, distance: 150.7
click at [950, 377] on div "Notifications Your Connections and their Notifications Help Article Abandoned C…" at bounding box center [554, 249] width 819 height 418
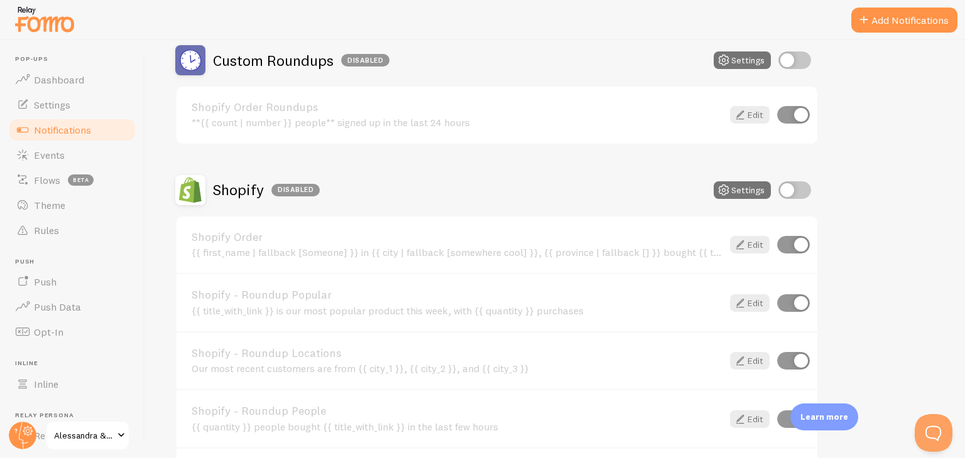
click at [909, 330] on div "Abandoned Cart Disabled Settings Abandoned Cart Template with Variables Your ca…" at bounding box center [554, 182] width 759 height 650
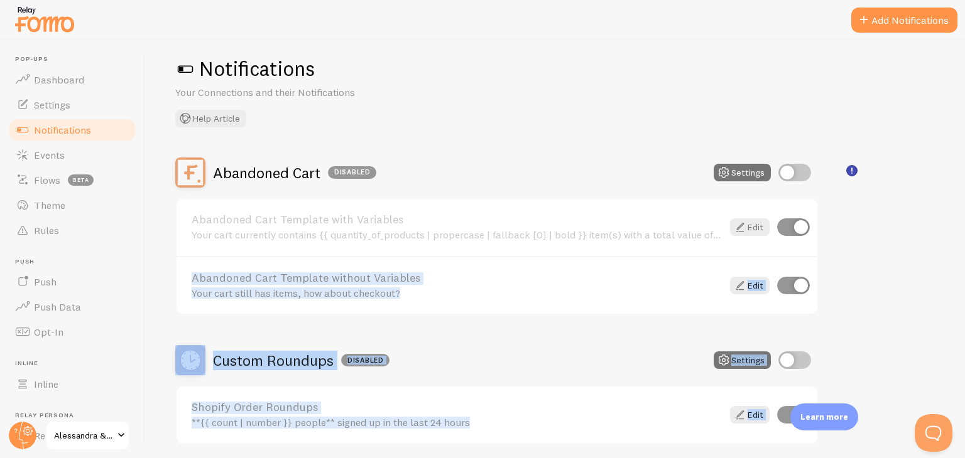
scroll to position [0, 0]
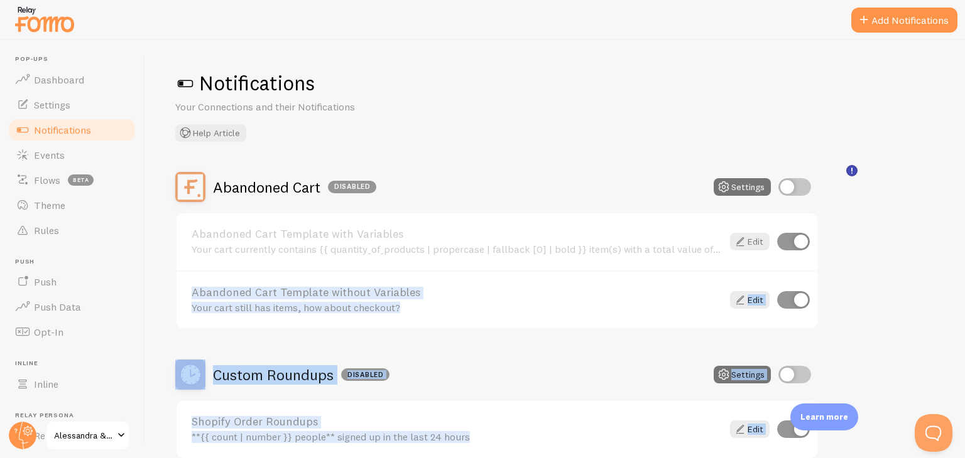
drag, startPoint x: 964, startPoint y: 364, endPoint x: 963, endPoint y: 215, distance: 148.8
click at [964, 215] on div "Notifications Your Connections and their Notifications Help Article Abandoned C…" at bounding box center [554, 249] width 819 height 418
click at [946, 259] on div "Notifications Your Connections and their Notifications Help Article Abandoned C…" at bounding box center [554, 249] width 819 height 418
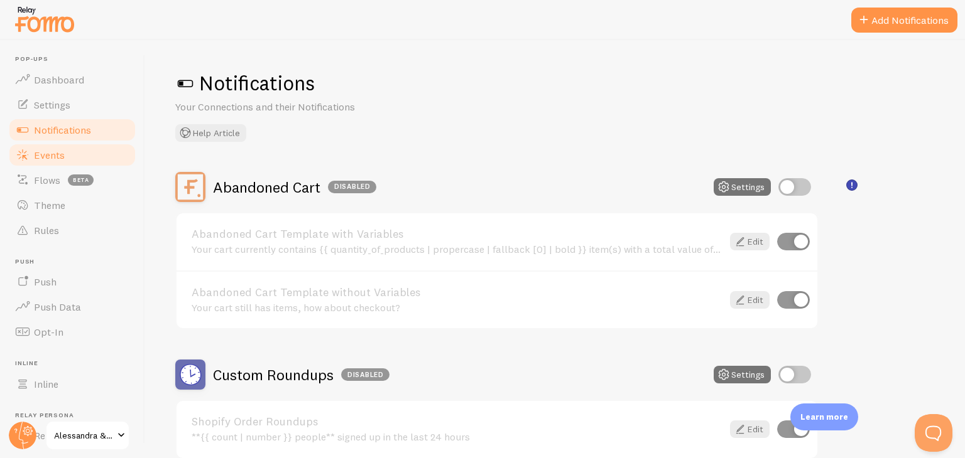
click at [42, 156] on span "Events" at bounding box center [49, 155] width 31 height 13
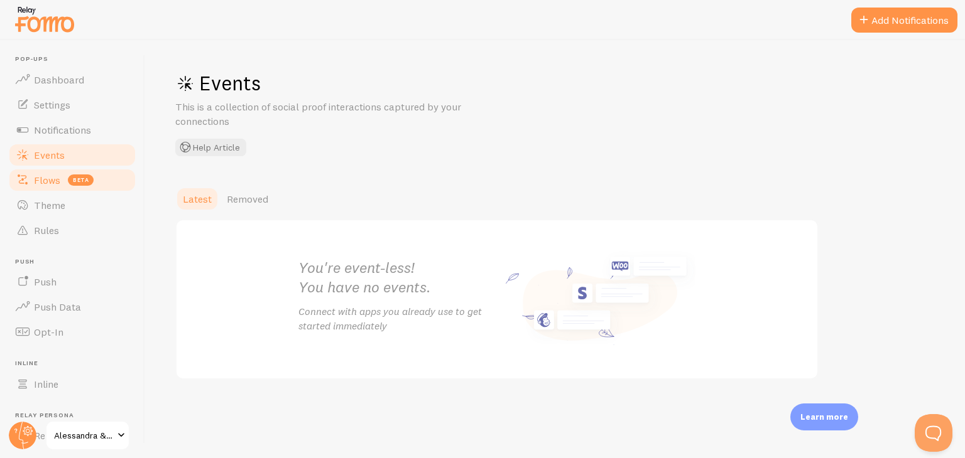
click at [45, 181] on span "Flows" at bounding box center [47, 180] width 26 height 13
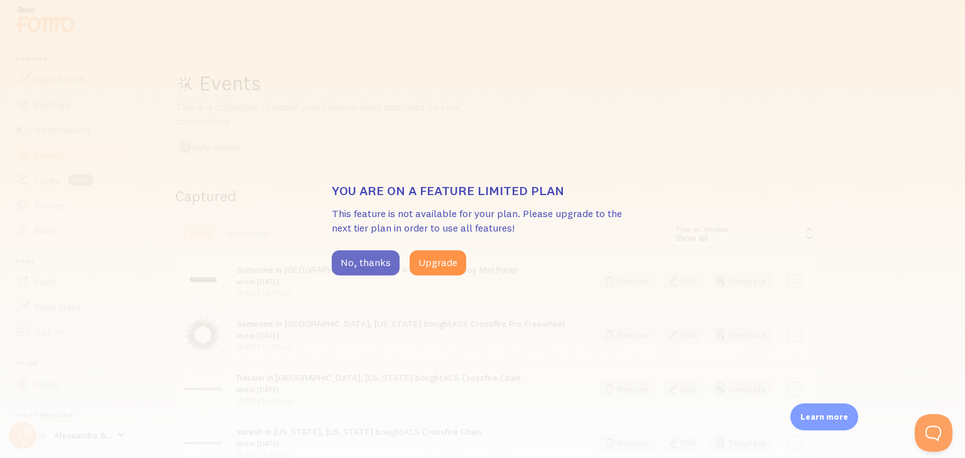
click at [362, 269] on button "No, thanks" at bounding box center [366, 263] width 68 height 25
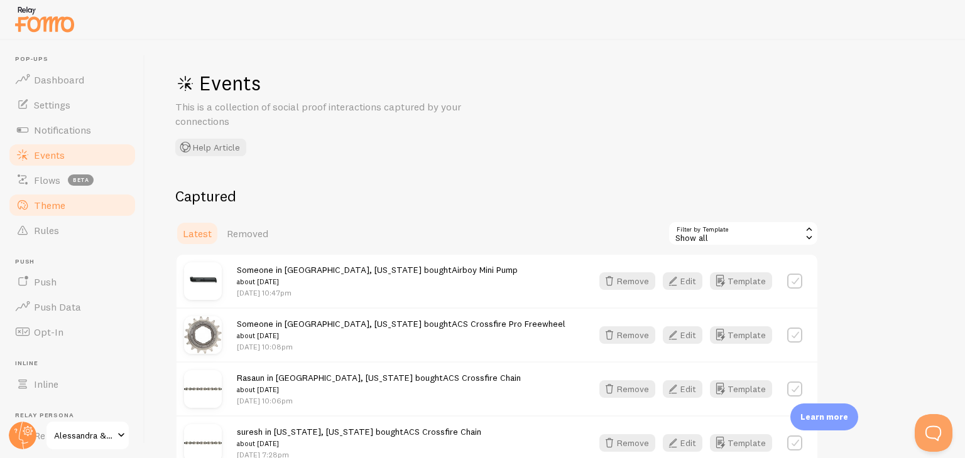
click at [45, 214] on link "Theme" at bounding box center [72, 205] width 129 height 25
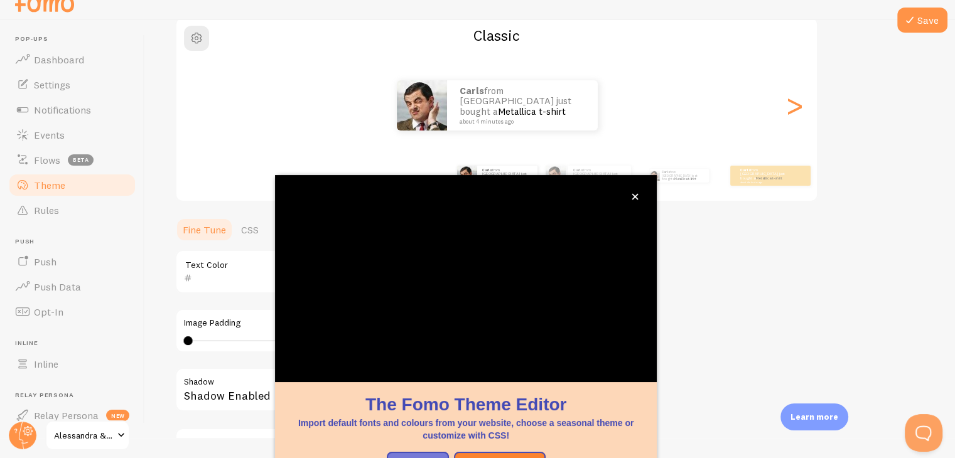
scroll to position [107, 0]
click at [637, 198] on icon "close," at bounding box center [635, 197] width 6 height 6
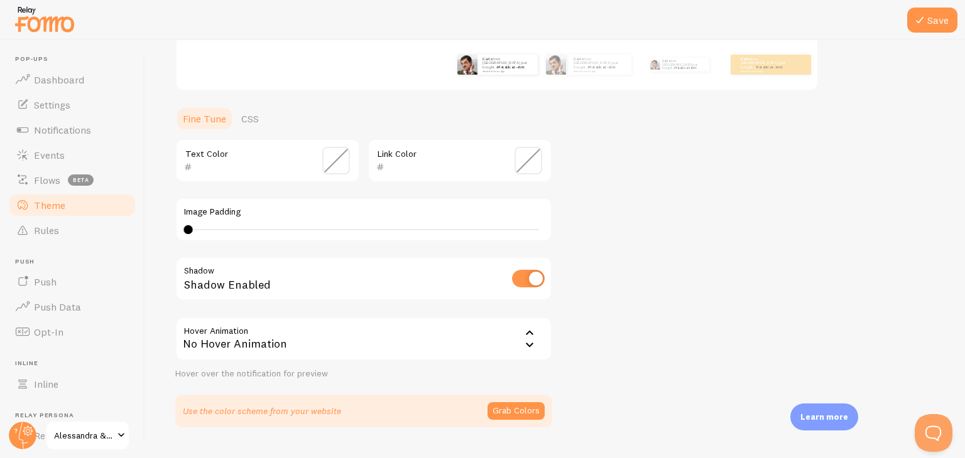
scroll to position [267, 0]
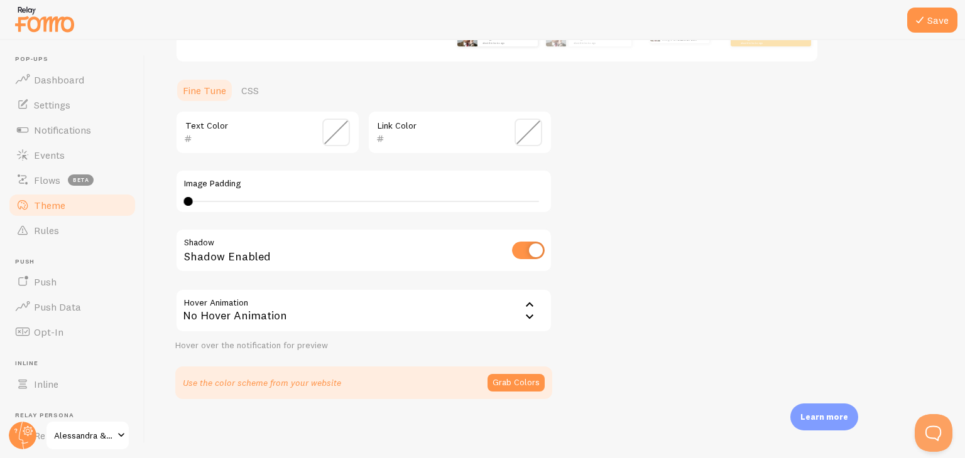
click at [853, 323] on div "Theme Choose a theme for your notifications Classic Carls from [GEOGRAPHIC_DATA…" at bounding box center [554, 101] width 759 height 596
click at [80, 235] on link "Rules" at bounding box center [72, 230] width 129 height 25
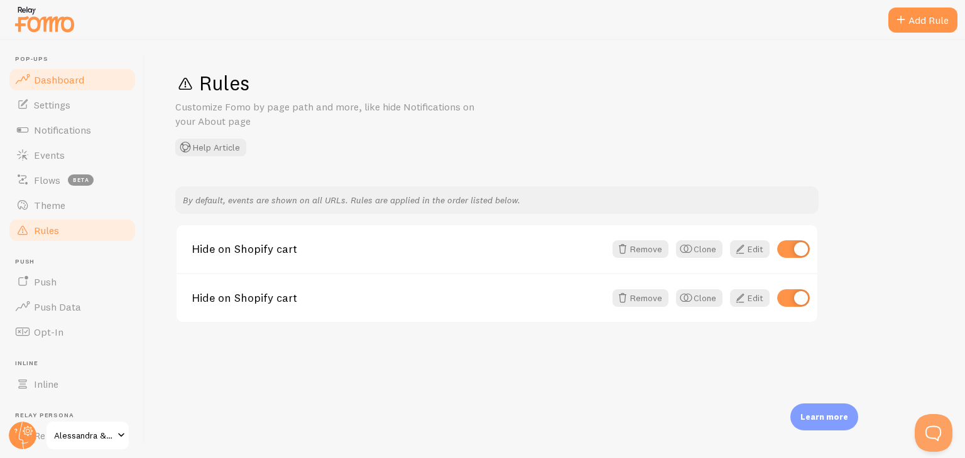
click at [104, 91] on link "Dashboard" at bounding box center [72, 79] width 129 height 25
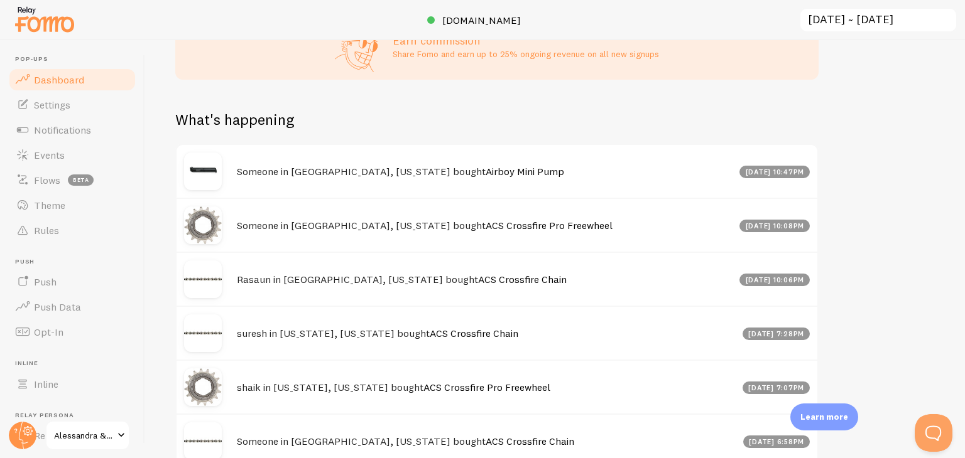
scroll to position [559, 0]
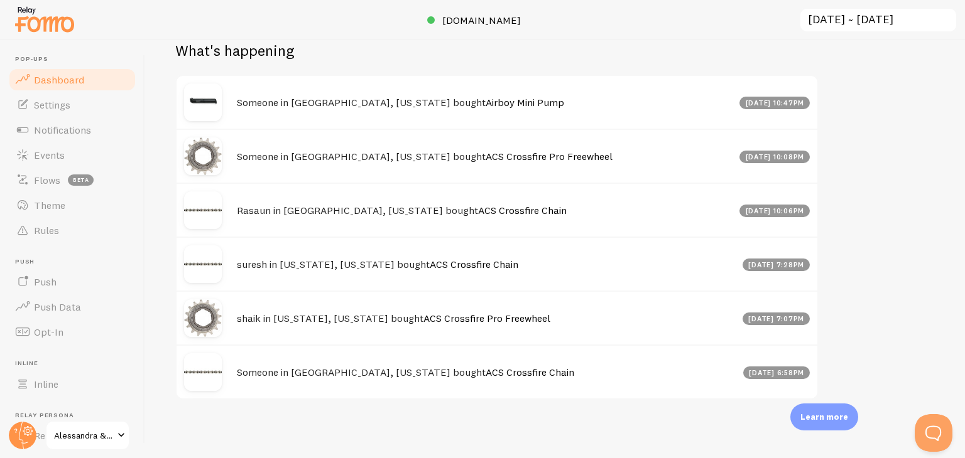
drag, startPoint x: 964, startPoint y: 222, endPoint x: 964, endPoint y: 380, distance: 158.2
click at [964, 380] on div "let us know how we're doing! i'm fine with [PERSON_NAME] Impressions 0 Quantity…" at bounding box center [554, 249] width 819 height 418
click at [354, 109] on div "Someone in [GEOGRAPHIC_DATA], [US_STATE] bought Airboy Mini Pump [DATE] 10:47pm" at bounding box center [496, 102] width 641 height 53
click at [230, 107] on div "Someone in [GEOGRAPHIC_DATA], [US_STATE] bought Airboy Mini Pump [DATE] 10:47pm" at bounding box center [496, 102] width 641 height 53
click at [68, 105] on span "Settings" at bounding box center [52, 105] width 36 height 13
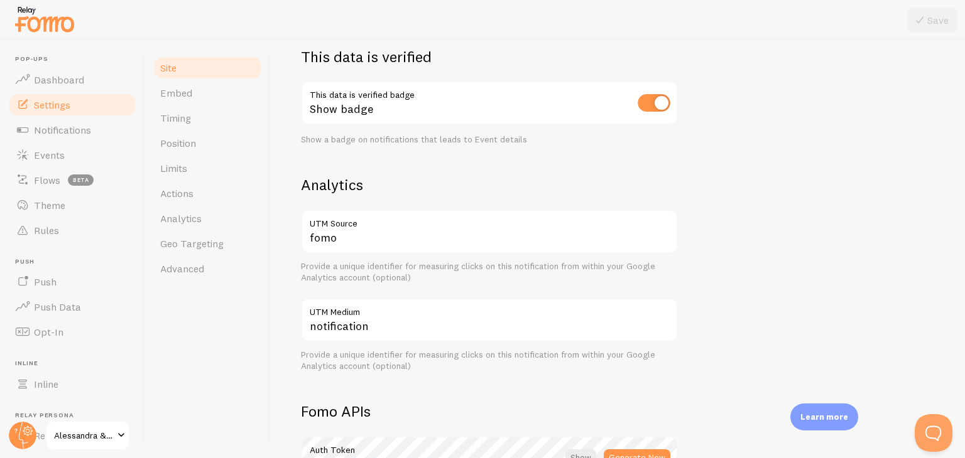
click at [964, 204] on div "Site Settings Settings related to your website Alessandra & Co Site Title Name …" at bounding box center [618, 249] width 694 height 418
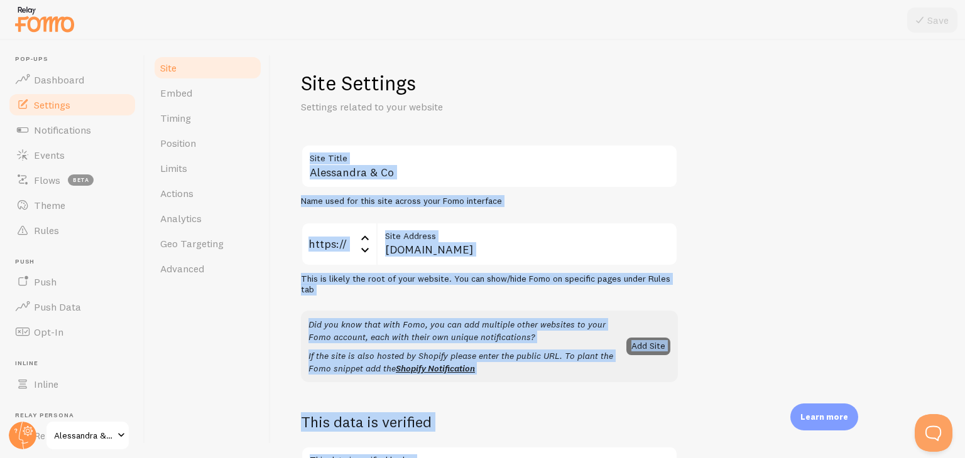
drag, startPoint x: 964, startPoint y: 234, endPoint x: 964, endPoint y: 104, distance: 130.6
click at [964, 104] on div "Site Settings Settings related to your website Alessandra & Co Site Title Name …" at bounding box center [618, 249] width 694 height 418
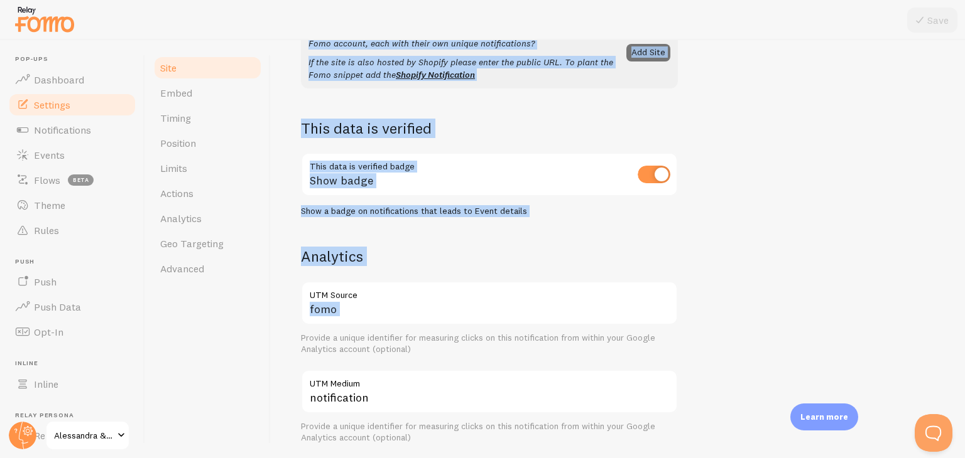
scroll to position [312, 0]
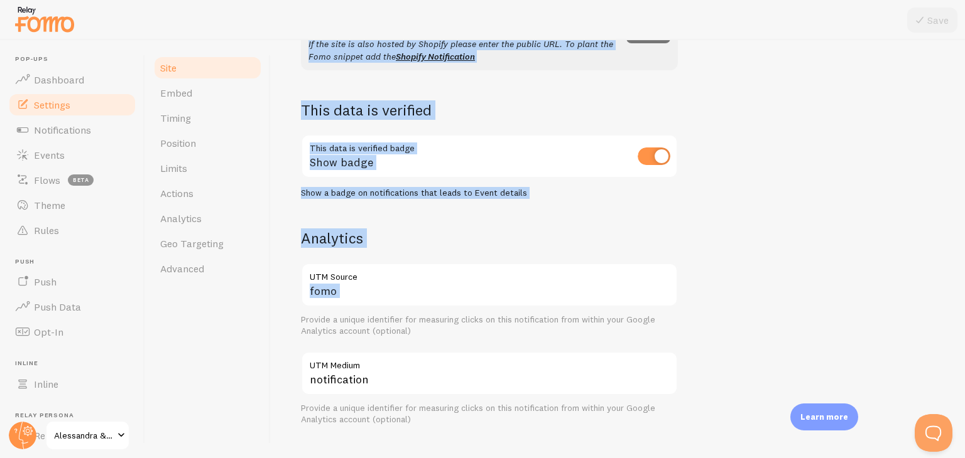
drag, startPoint x: 964, startPoint y: 163, endPoint x: 951, endPoint y: 271, distance: 108.7
click at [951, 271] on div "Site Settings Settings related to your website Alessandra & Co Site Title Name …" at bounding box center [618, 249] width 694 height 418
click at [860, 288] on div "[PERSON_NAME] & Co Site Title Name used for this site across your Fomo interfac…" at bounding box center [618, 257] width 634 height 850
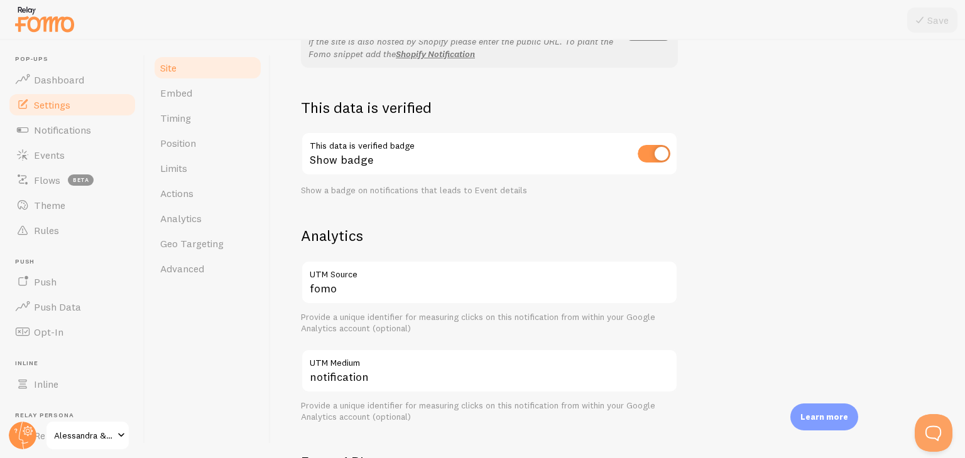
scroll to position [328, 0]
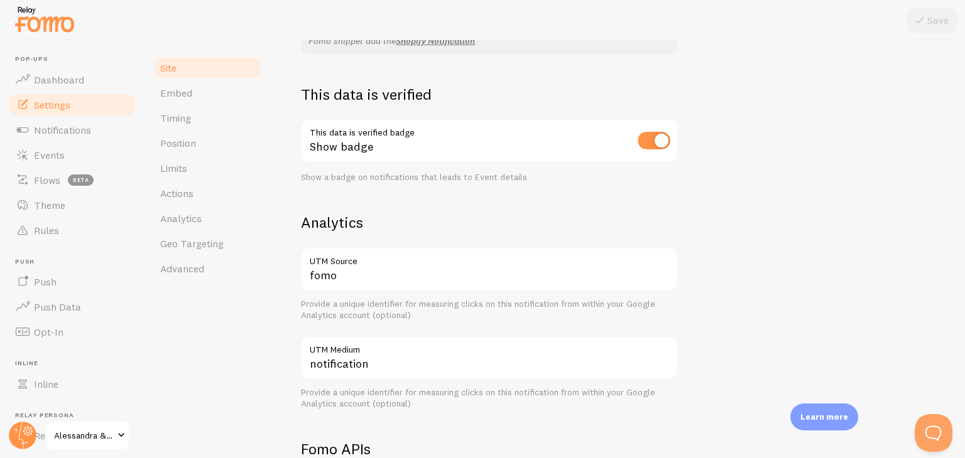
click at [964, 259] on div "Site Settings Settings related to your website Alessandra & Co Site Title Name …" at bounding box center [618, 249] width 694 height 418
